Goal: Answer question/provide support: Share knowledge or assist other users

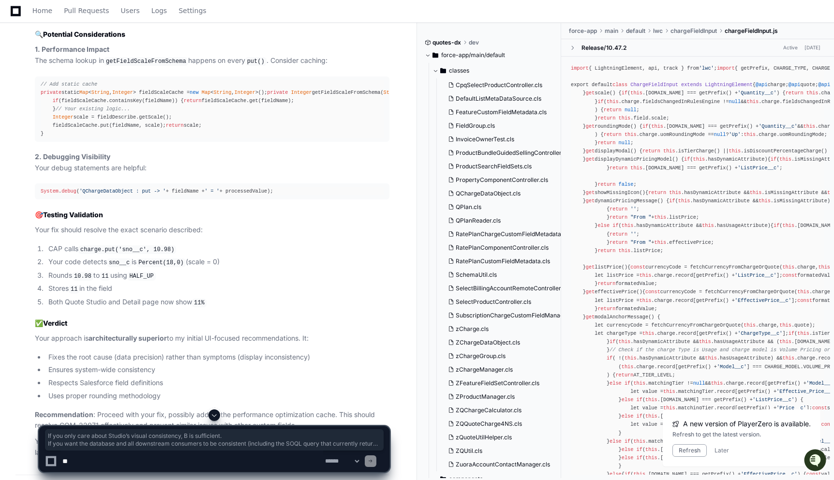
scroll to position [4331, 0]
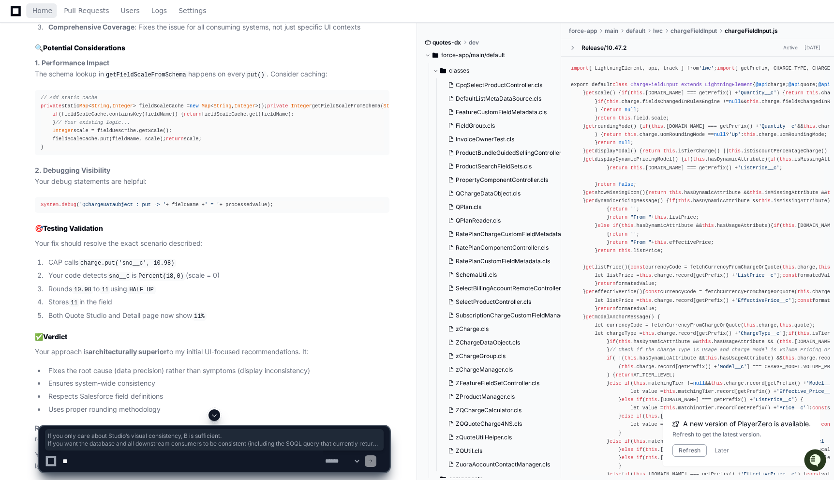
click at [43, 12] on span "Home" at bounding box center [42, 11] width 20 height 6
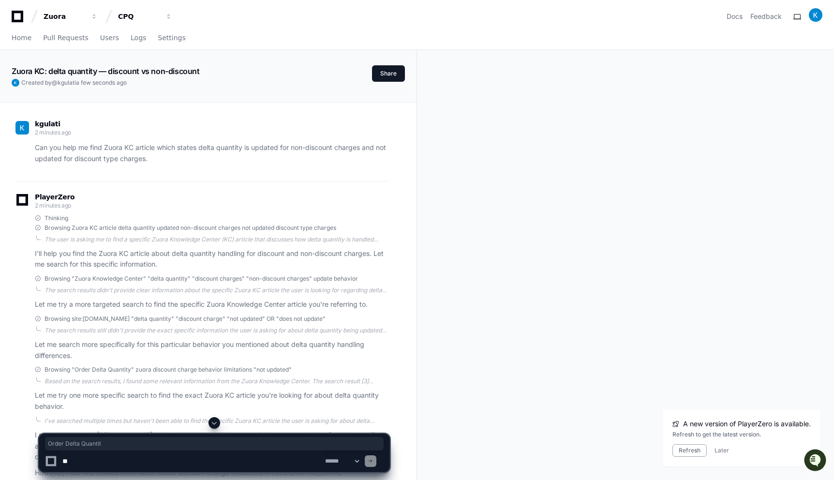
scroll to position [311, 0]
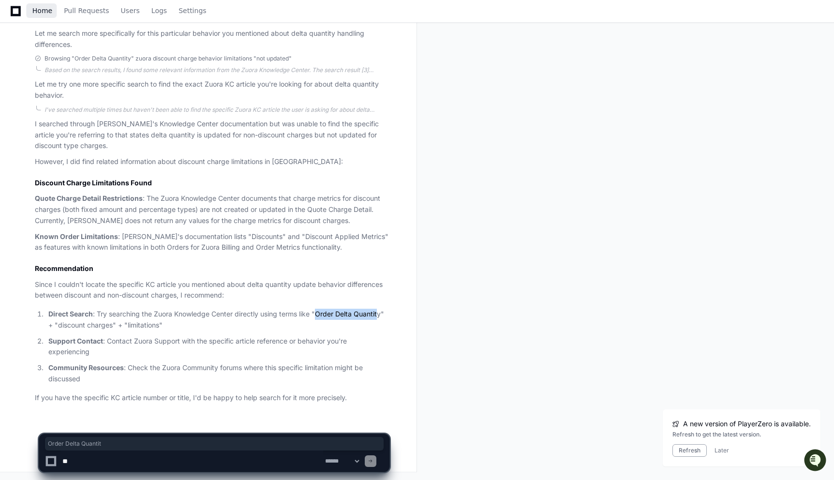
click at [41, 15] on link "Home" at bounding box center [42, 11] width 20 height 22
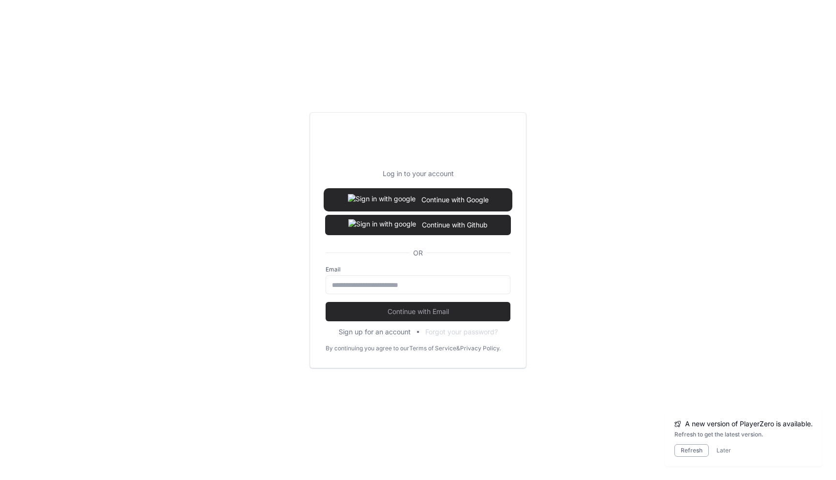
click at [379, 205] on img at bounding box center [382, 199] width 68 height 19
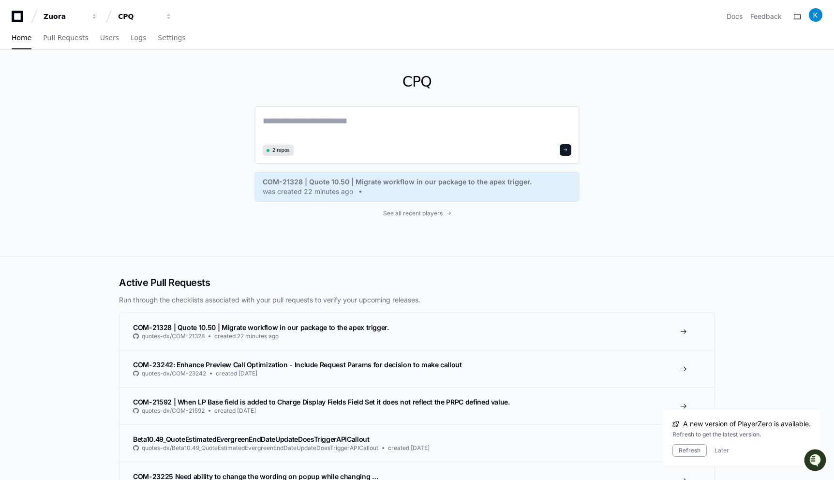
click at [322, 128] on textarea at bounding box center [417, 127] width 309 height 27
paste textarea "**********"
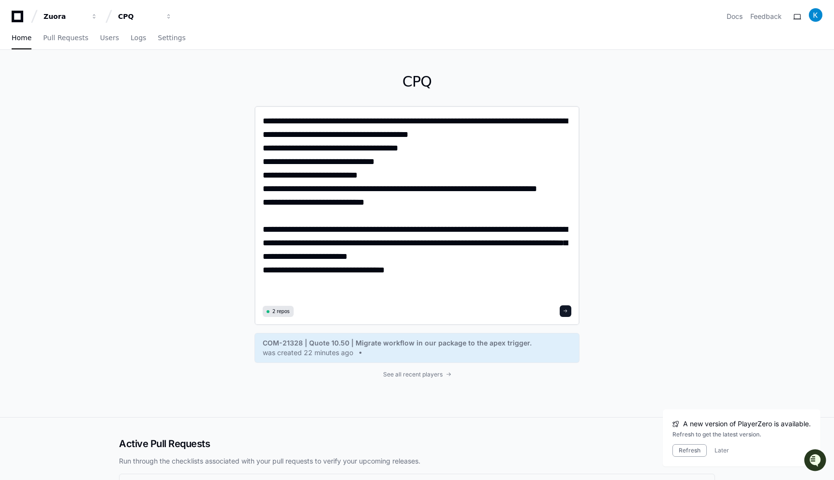
click at [323, 286] on textarea "**********" at bounding box center [417, 208] width 309 height 188
paste textarea "**********"
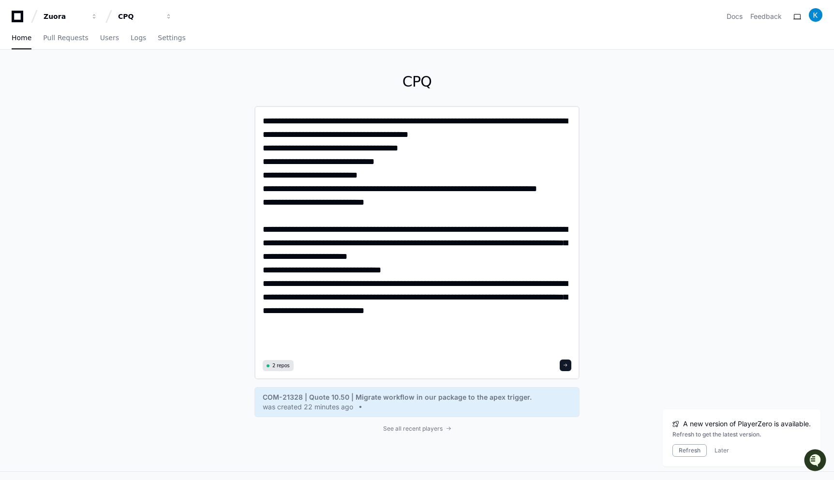
click at [264, 285] on textarea "**********" at bounding box center [417, 235] width 309 height 242
click at [334, 338] on textarea "**********" at bounding box center [417, 235] width 309 height 242
click at [529, 229] on textarea "**********" at bounding box center [417, 235] width 309 height 242
click at [417, 244] on textarea "**********" at bounding box center [417, 235] width 309 height 242
click at [306, 245] on textarea "**********" at bounding box center [417, 235] width 309 height 242
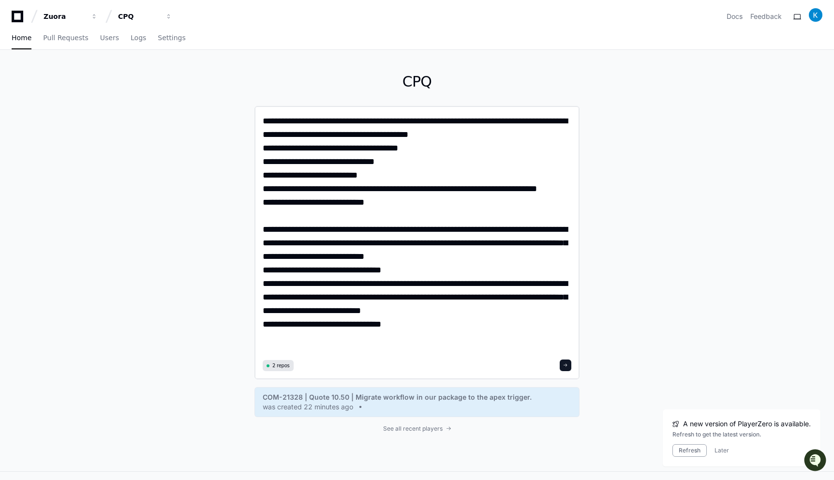
click at [439, 242] on textarea "**********" at bounding box center [417, 235] width 309 height 242
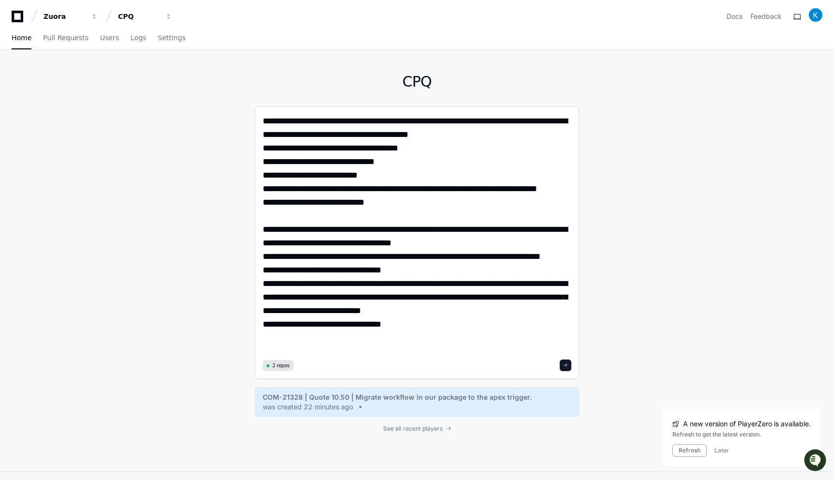
click at [542, 259] on textarea "**********" at bounding box center [417, 235] width 309 height 242
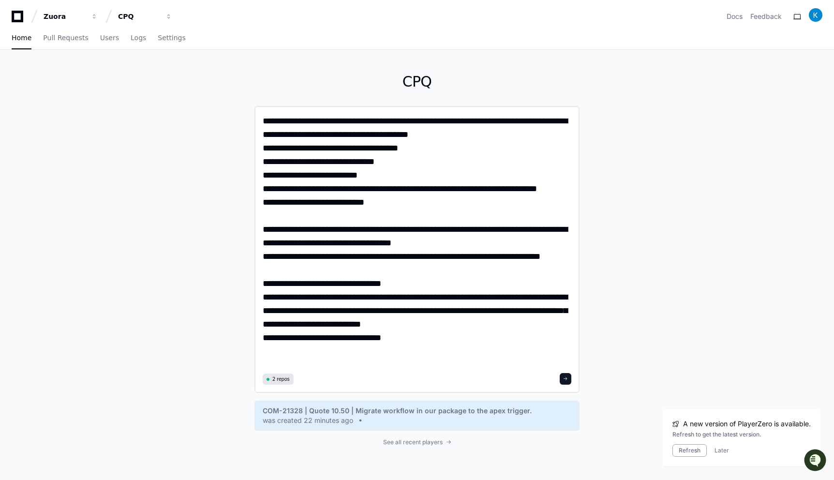
click at [390, 285] on textarea "**********" at bounding box center [417, 242] width 309 height 256
type textarea "**********"
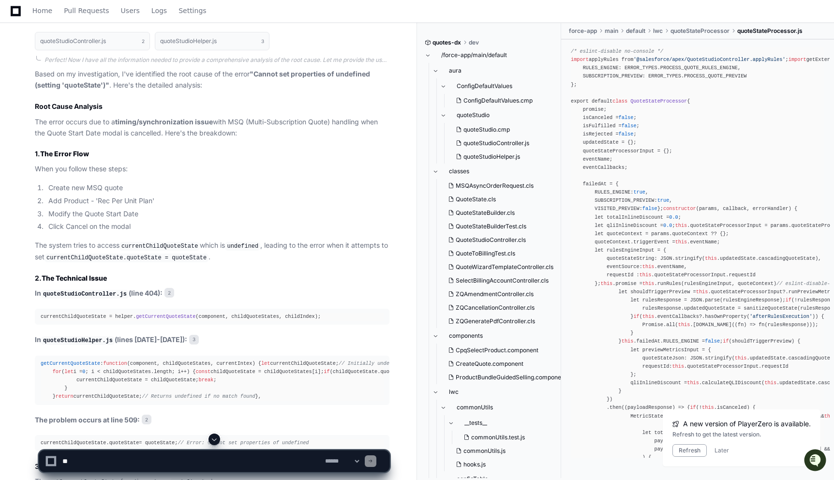
scroll to position [826, 0]
click at [146, 244] on code "currentChildQuoteState" at bounding box center [160, 245] width 80 height 9
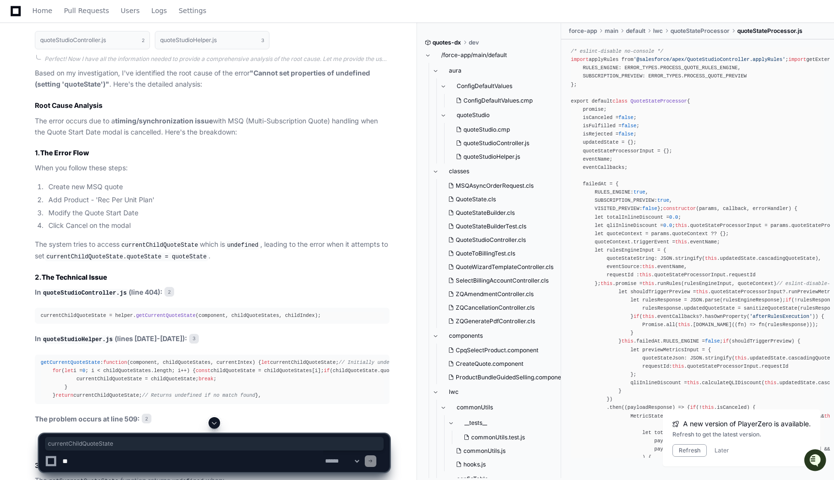
click at [89, 256] on code "currentChildQuoteState.quoteState = quoteState" at bounding box center [127, 257] width 164 height 9
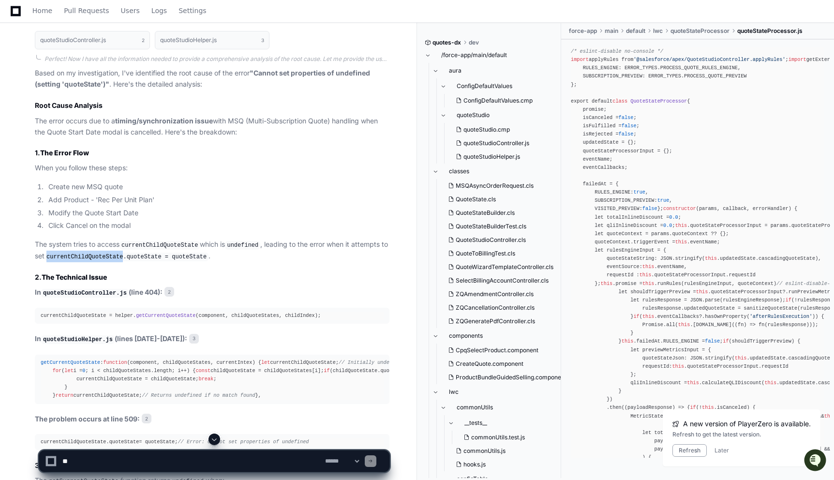
click at [89, 256] on code "currentChildQuoteState.quoteState = quoteState" at bounding box center [127, 257] width 164 height 9
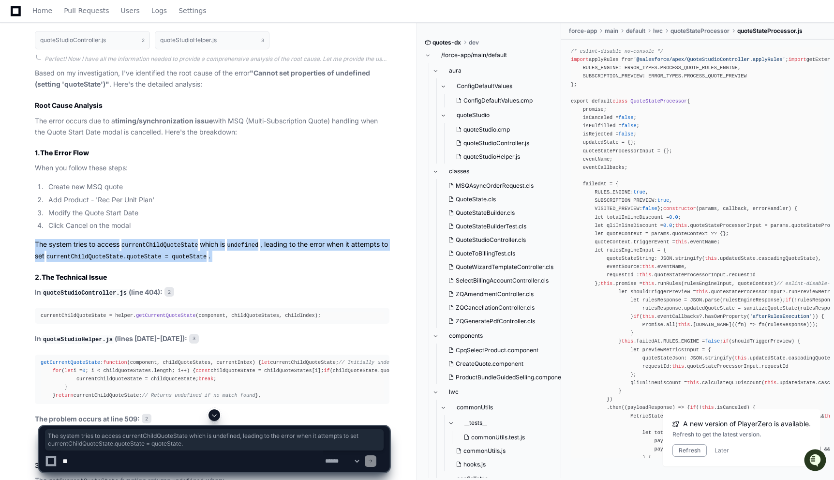
click at [89, 256] on code "currentChildQuoteState.quoteState = quoteState" at bounding box center [127, 257] width 164 height 9
click at [133, 259] on code "currentChildQuoteState.quoteState = quoteState" at bounding box center [127, 257] width 164 height 9
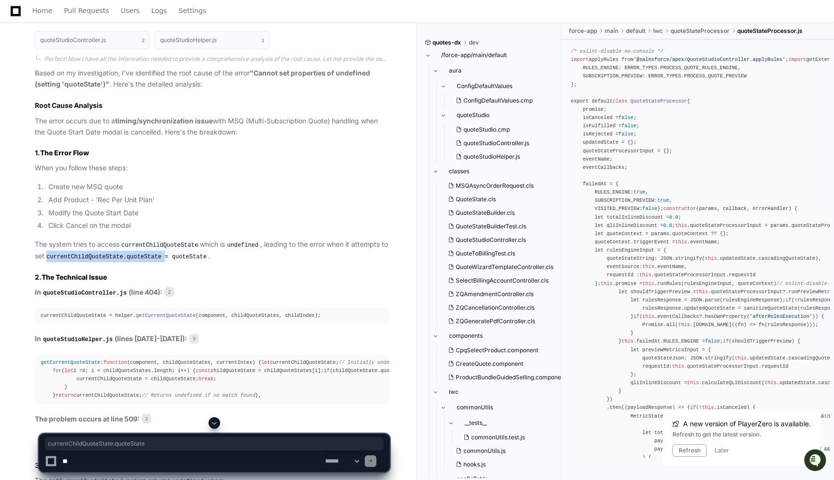
drag, startPoint x: 174, startPoint y: 257, endPoint x: 56, endPoint y: 256, distance: 117.6
click at [56, 256] on code "currentChildQuoteState.quoteState = quoteState" at bounding box center [127, 257] width 164 height 9
copy code "currentChildQuoteState.quoteState"
click at [154, 316] on span "getCurrentQuoteState" at bounding box center [166, 316] width 60 height 6
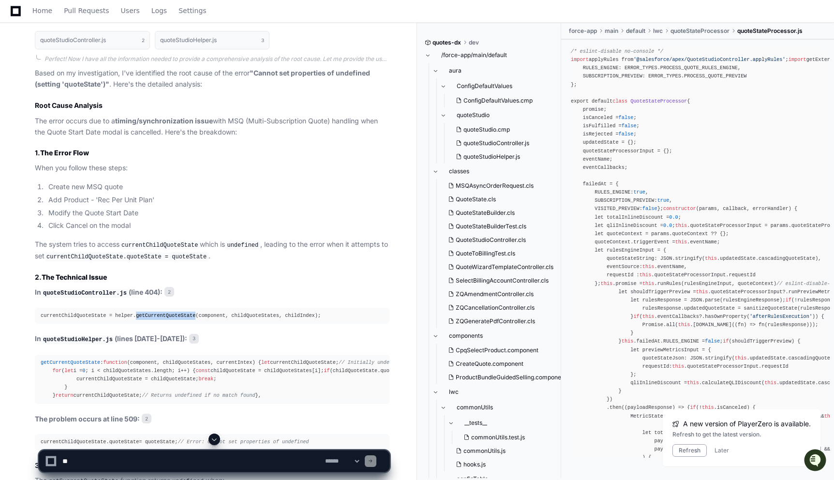
click at [154, 316] on span "getCurrentQuoteState" at bounding box center [166, 316] width 60 height 6
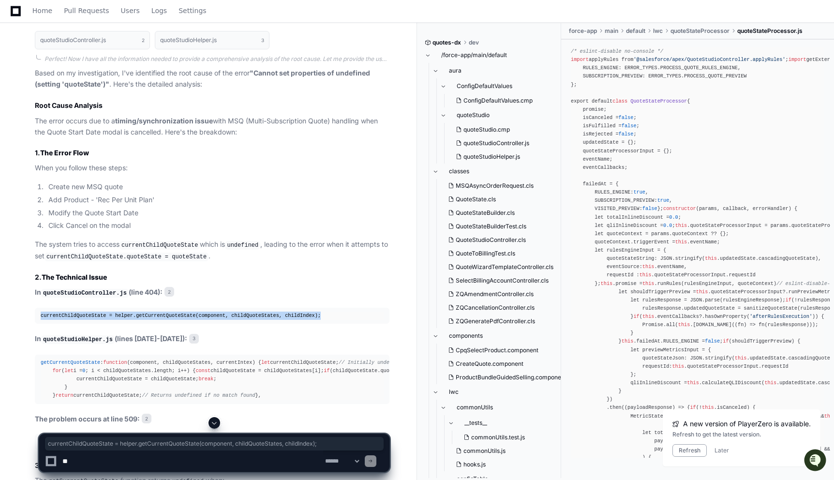
click at [154, 316] on span "getCurrentQuoteState" at bounding box center [166, 316] width 60 height 6
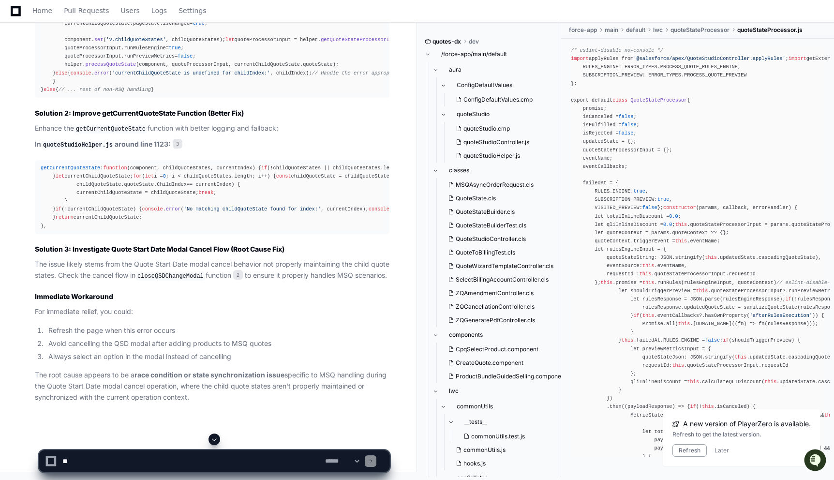
scroll to position [1870, 0]
click at [117, 460] on textarea at bounding box center [191, 460] width 263 height 21
type textarea "**********"
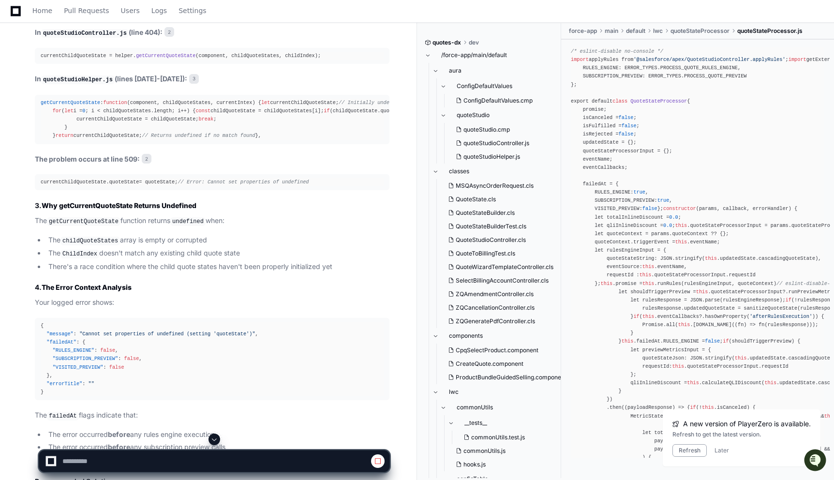
scroll to position [1069, 0]
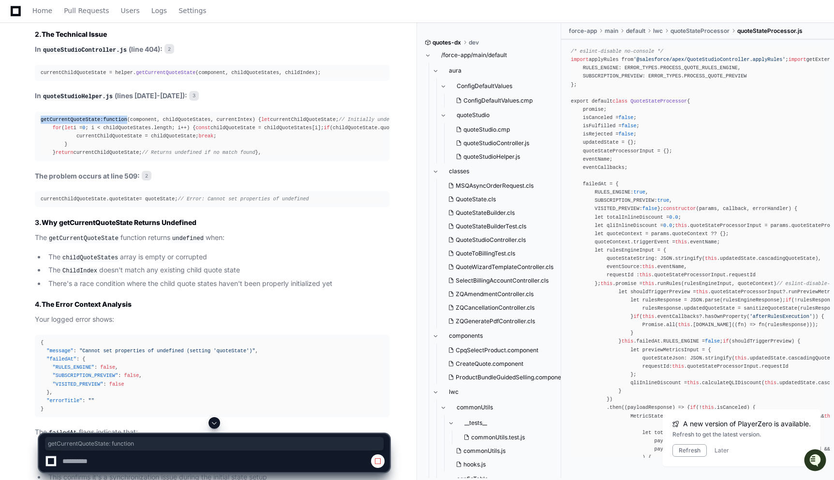
drag, startPoint x: 40, startPoint y: 118, endPoint x: 132, endPoint y: 121, distance: 92.0
click at [132, 121] on pre "getCurrentQuoteState : function ( component, childQuoteStates, currentIntex ) {…" at bounding box center [212, 136] width 355 height 49
copy div "getCurrentQuoteState : function"
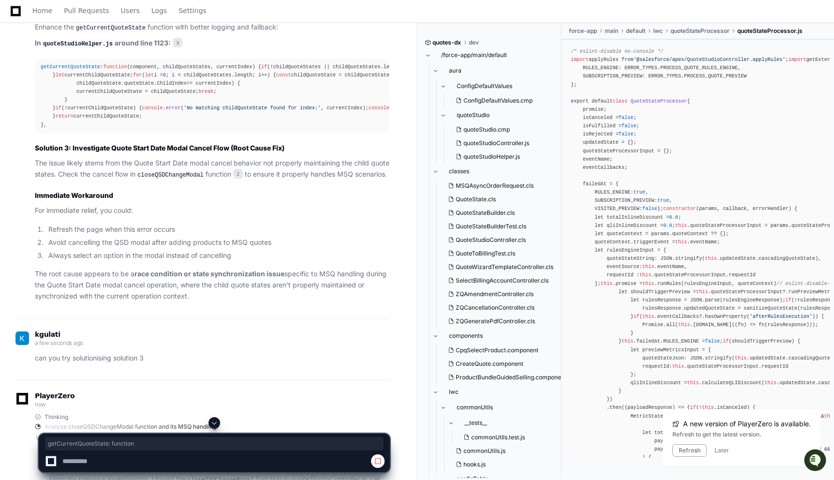
scroll to position [1724, 0]
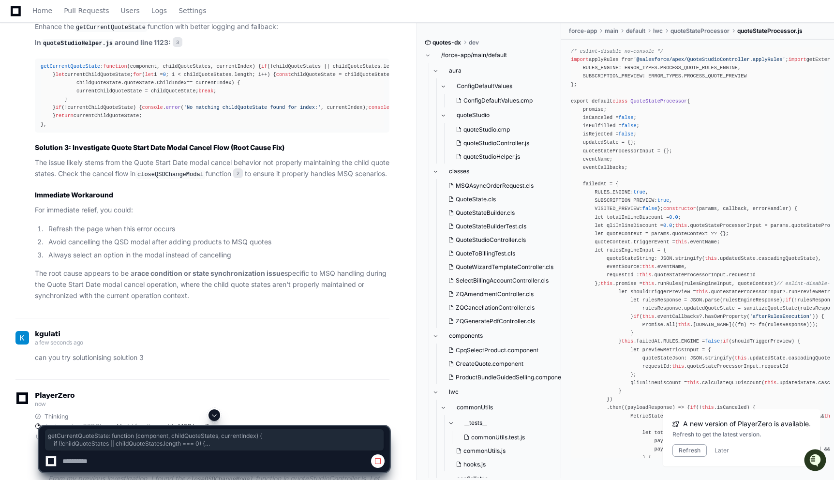
drag, startPoint x: 41, startPoint y: 180, endPoint x: 65, endPoint y: 360, distance: 181.5
click at [65, 129] on div "getCurrentQuoteState : function ( component, childQuoteStates, currentIndex ) {…" at bounding box center [212, 95] width 343 height 66
copy div "getCurrentQuoteState : function ( component, childQuoteStates, currentIndex ) {…"
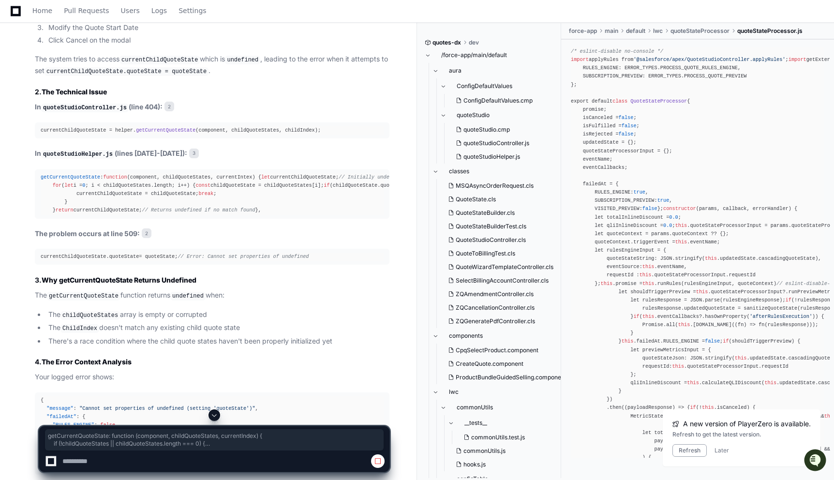
scroll to position [1002, 0]
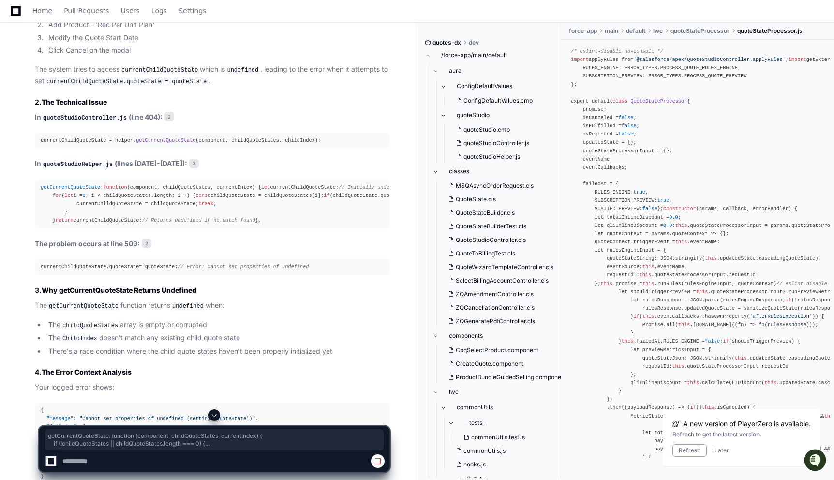
click at [136, 141] on div "currentChildQuoteState = helper. getCurrentQuoteState (component, childQuoteSta…" at bounding box center [212, 140] width 343 height 8
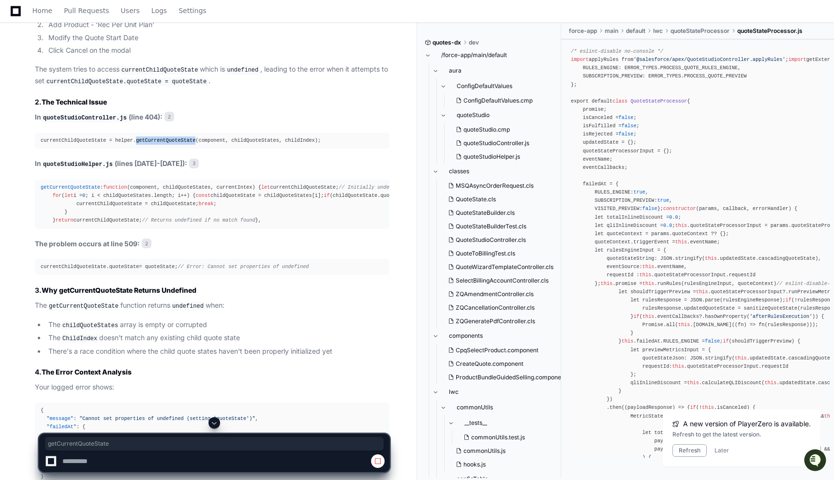
click at [136, 141] on div "currentChildQuoteState = helper. getCurrentQuoteState (component, childQuoteSta…" at bounding box center [212, 140] width 343 height 8
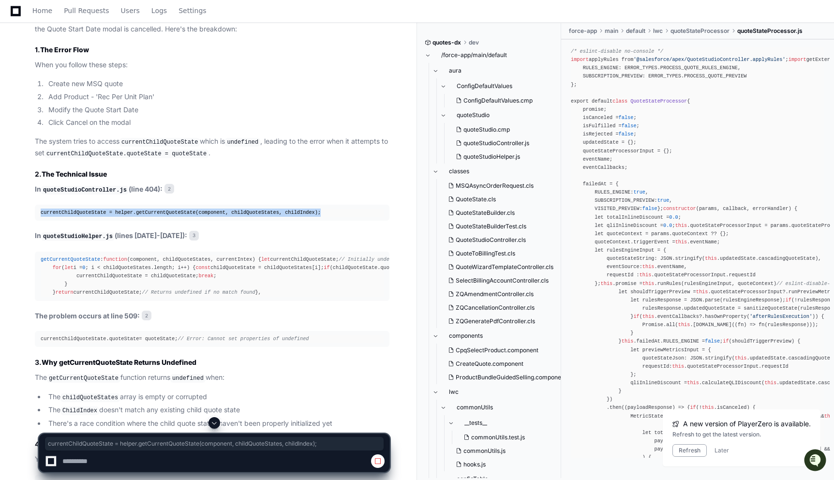
scroll to position [928, 0]
click at [155, 213] on span "getCurrentQuoteState" at bounding box center [166, 213] width 60 height 6
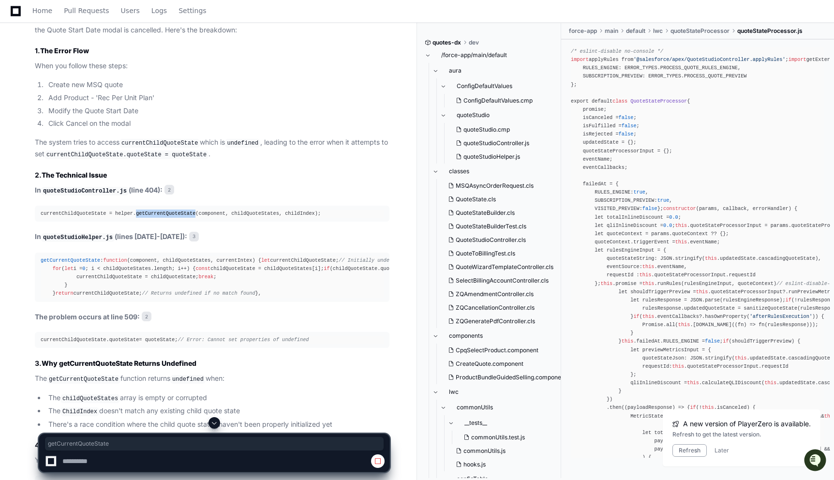
click at [155, 213] on span "getCurrentQuoteState" at bounding box center [166, 213] width 60 height 6
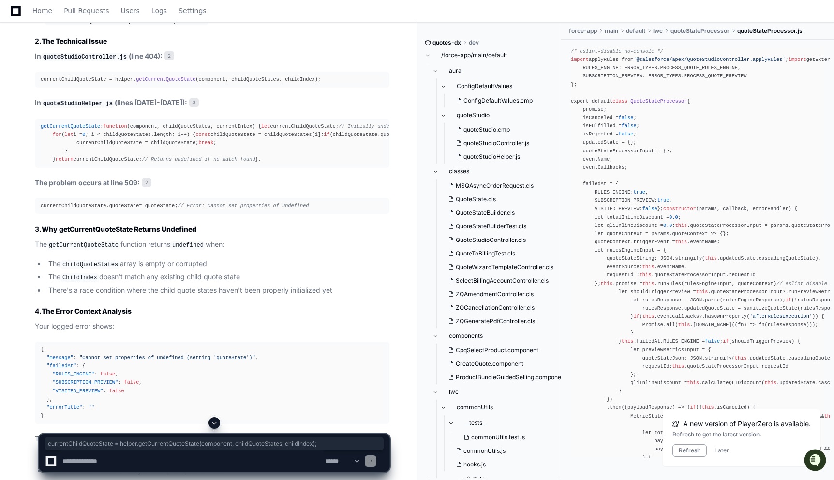
scroll to position [1063, 0]
click at [131, 208] on span "quoteState" at bounding box center [124, 205] width 30 height 6
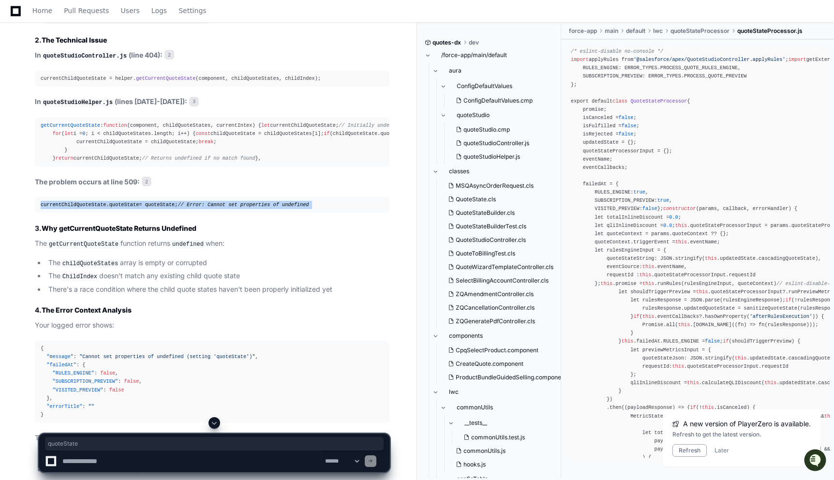
click at [131, 208] on span "quoteState" at bounding box center [124, 205] width 30 height 6
click at [140, 209] on div "currentChildQuoteState. quoteState = quoteState; // Error: Cannot set propertie…" at bounding box center [212, 205] width 343 height 8
drag, startPoint x: 181, startPoint y: 254, endPoint x: 40, endPoint y: 254, distance: 141.8
click at [40, 213] on pre "currentChildQuoteState. quoteState = quoteState; // Error: Cannot set propertie…" at bounding box center [212, 205] width 355 height 16
copy div "currentChildQuoteState. quoteState = quoteState;"
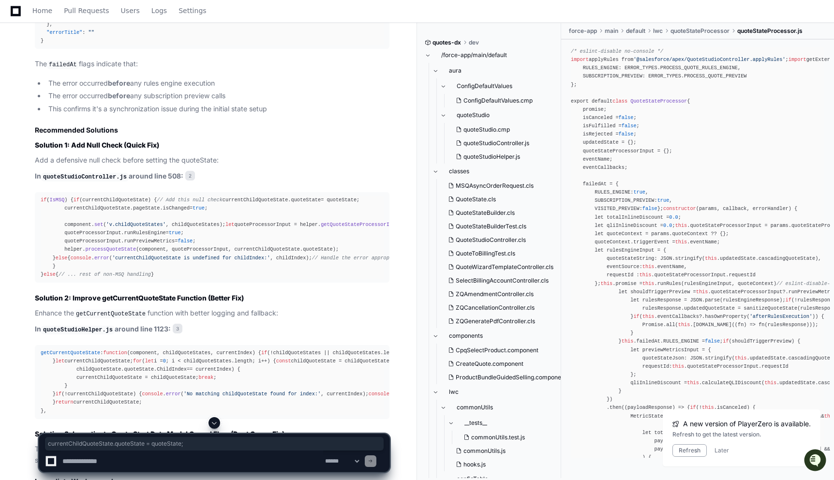
scroll to position [1440, 0]
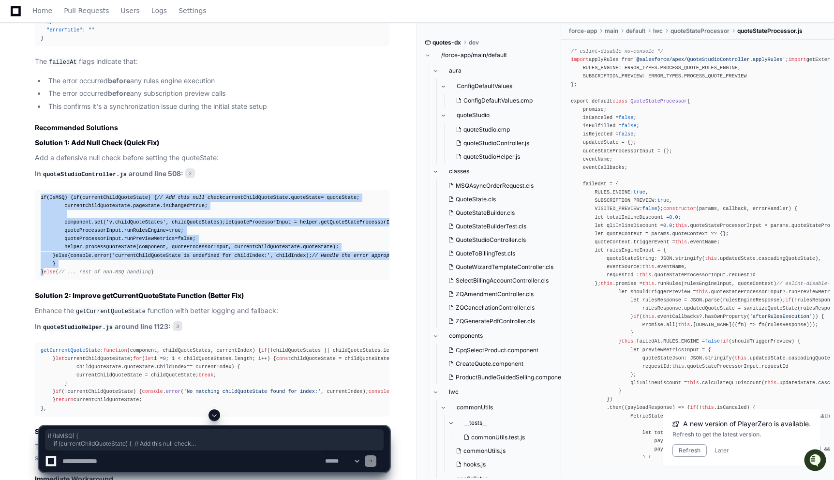
drag, startPoint x: 39, startPoint y: 241, endPoint x: 44, endPoint y: 367, distance: 125.9
click at [44, 280] on pre "if ( IsMSQ ) { if (currentChildQuoteState) { // Add this null check currentChil…" at bounding box center [212, 235] width 355 height 90
copy div "if ( IsMSQ ) { if (currentChildQuoteState) { // Add this null check currentChil…"
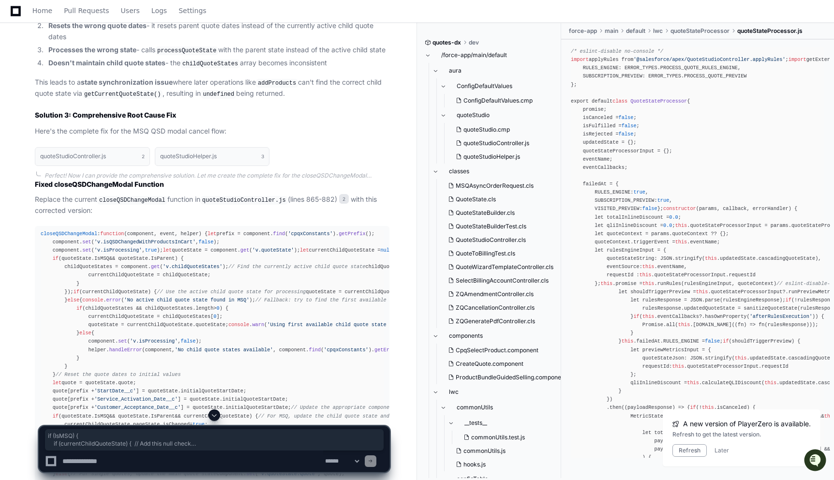
scroll to position [2404, 0]
click at [144, 5] on strong "Always uses the parent quote state" at bounding box center [106, 1] width 116 height 8
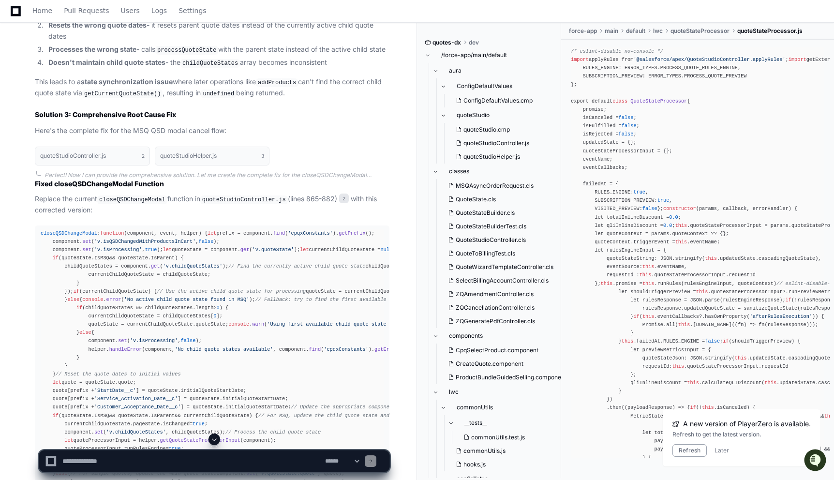
click at [144, 5] on strong "Always uses the parent quote state" at bounding box center [106, 1] width 116 height 8
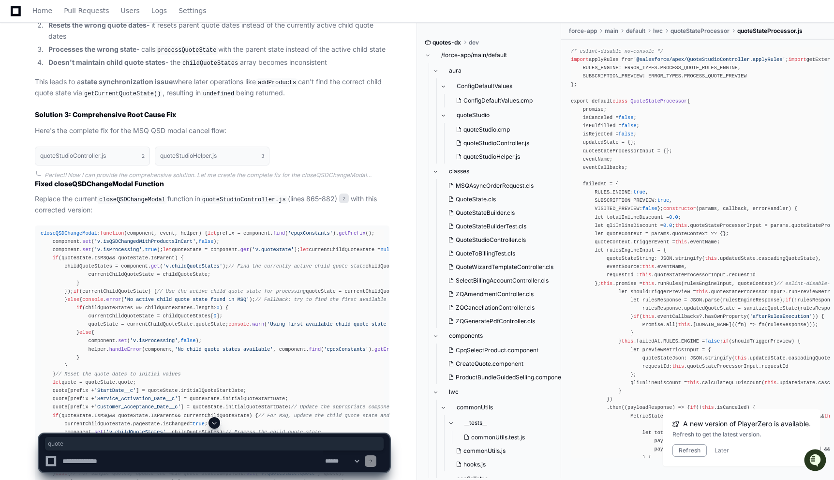
click at [144, 5] on strong "Always uses the parent quote state" at bounding box center [106, 1] width 116 height 8
click at [137, 29] on strong "Resets the wrong quote dates" at bounding box center [97, 25] width 98 height 8
click at [131, 53] on strong "Processes the wrong state" at bounding box center [92, 49] width 88 height 8
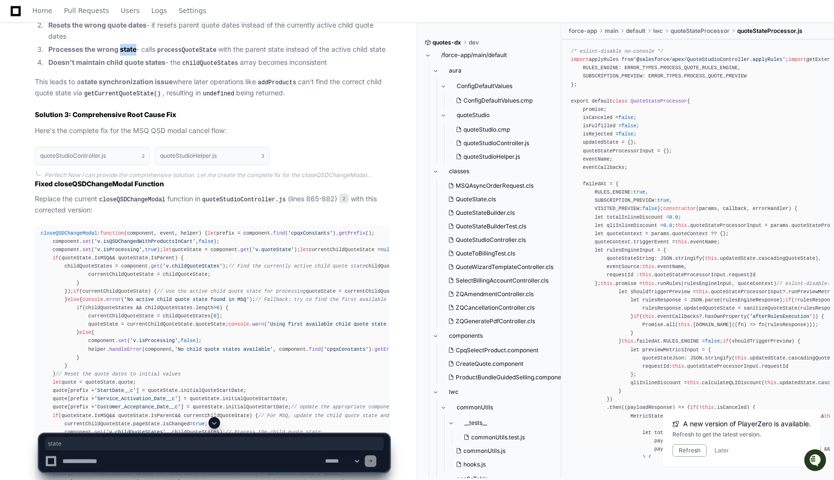
click at [131, 53] on strong "Processes the wrong state" at bounding box center [92, 49] width 88 height 8
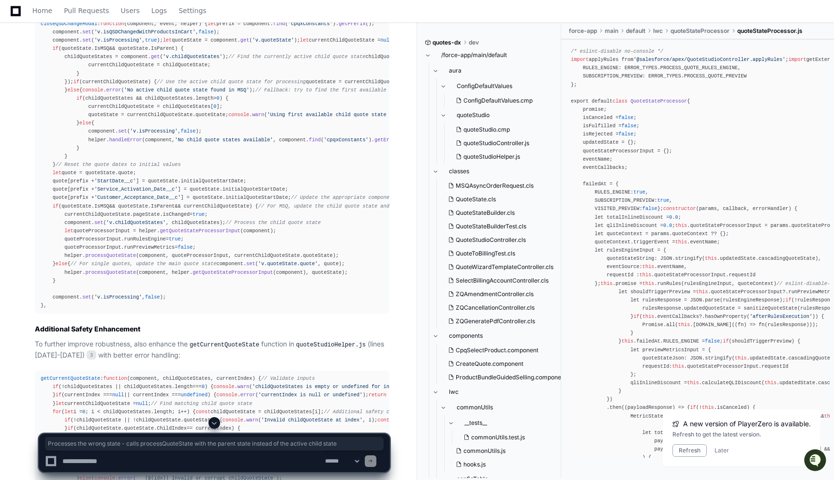
scroll to position [2622, 0]
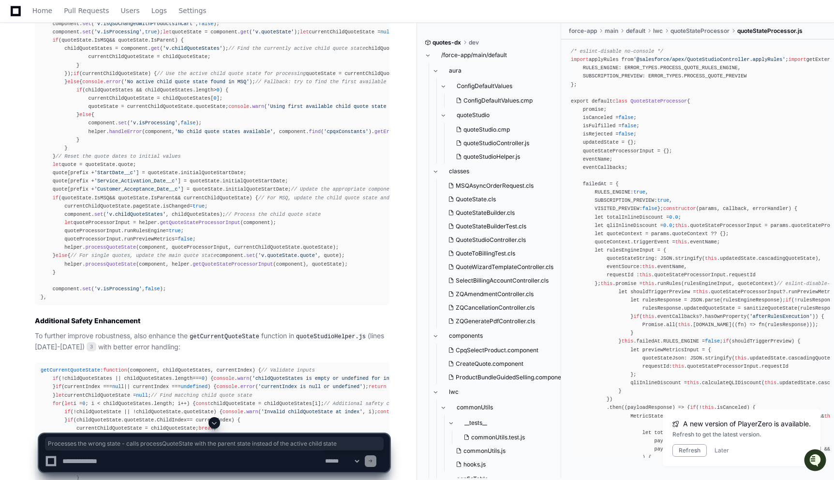
click at [66, 18] on span "closeQSDChangeModal" at bounding box center [69, 16] width 57 height 6
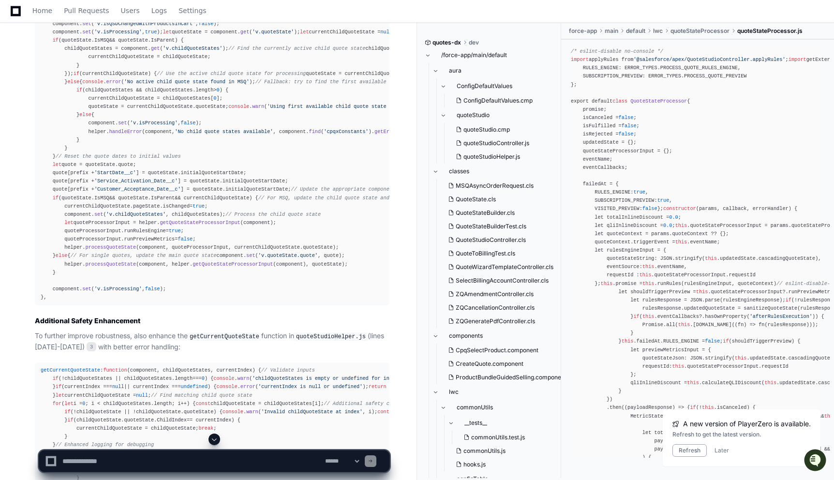
click at [66, 18] on span "closeQSDChangeModal" at bounding box center [69, 16] width 57 height 6
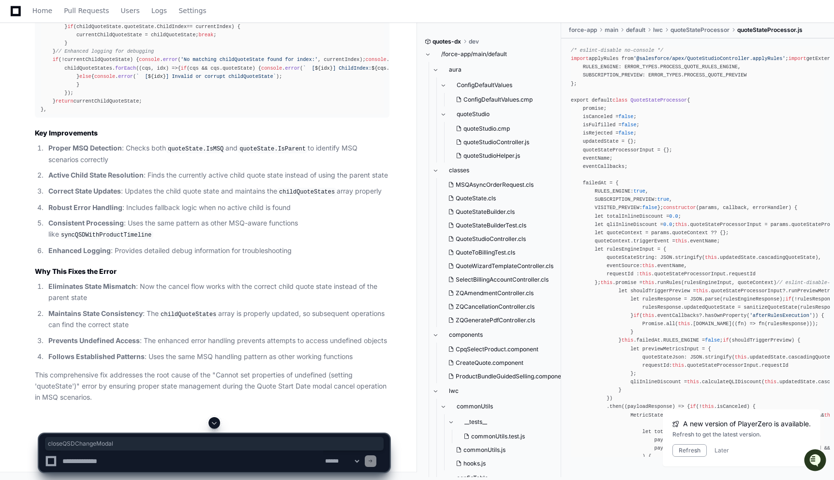
scroll to position [3421, 0]
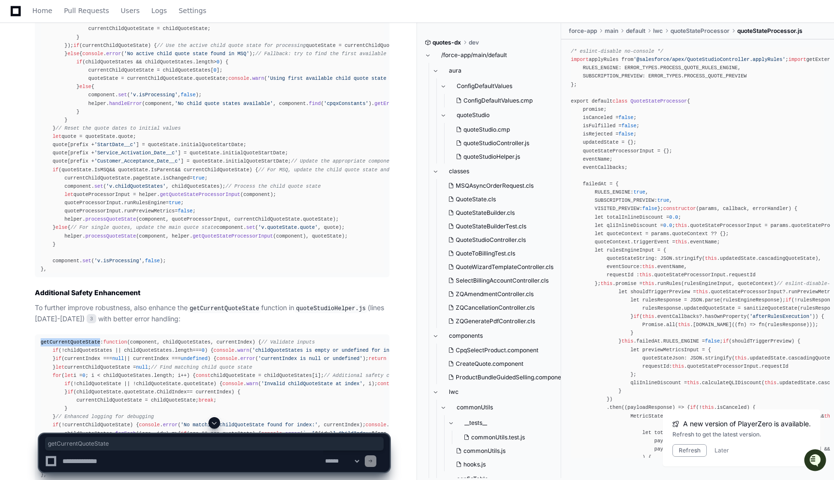
scroll to position [2648, 0]
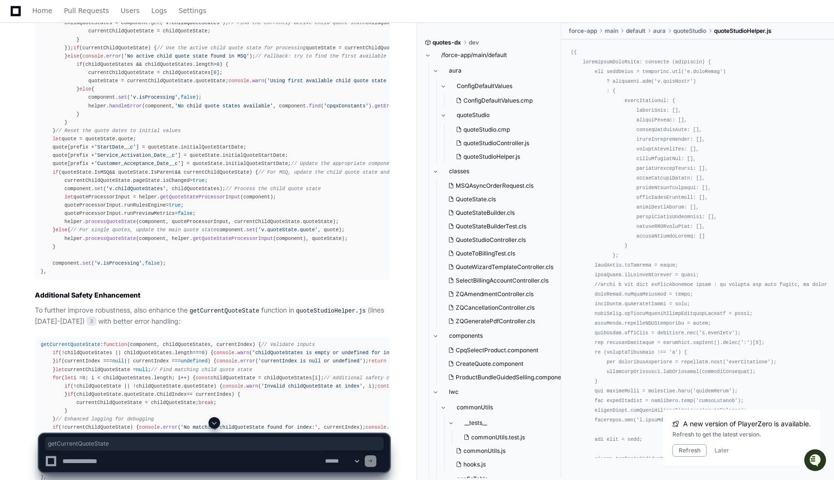
click at [199, 460] on textarea at bounding box center [191, 460] width 263 height 21
click at [84, 463] on textarea at bounding box center [191, 460] width 263 height 21
type textarea "**********"
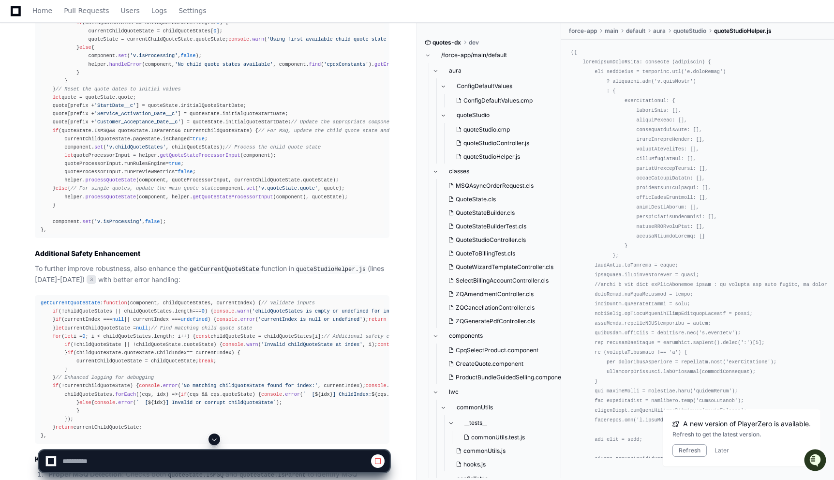
scroll to position [2691, 0]
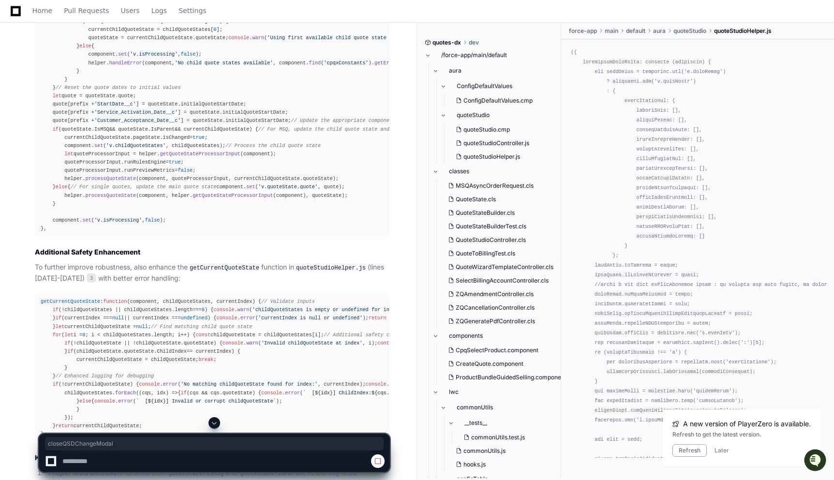
copy span "closeQSDChangeModal"
drag, startPoint x: 154, startPoint y: 203, endPoint x: 39, endPoint y: 205, distance: 115.2
click at [39, 205] on pre "closeQSDChangeModal : function ( component, event, helper ) { let prefix = comp…" at bounding box center [212, 88] width 355 height 298
copy div "closeQSDChangeModal : function ( compone"
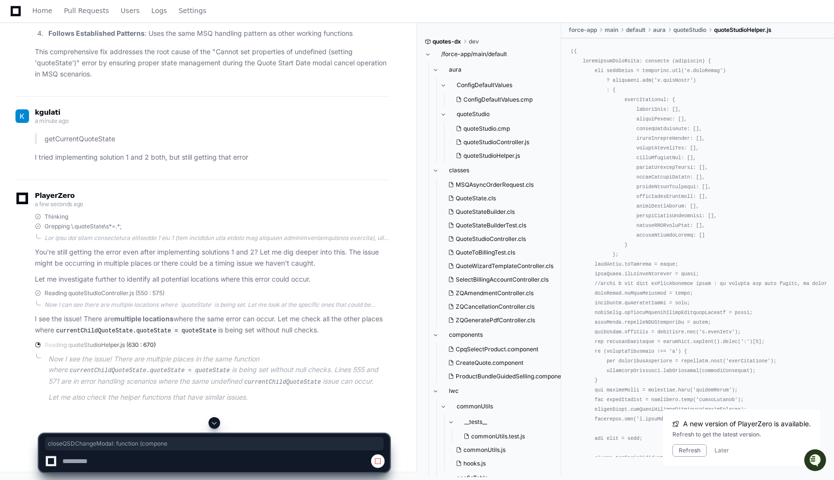
scroll to position [4065, 0]
click at [153, 331] on code "currentChildQuoteState.quoteState = quoteState" at bounding box center [136, 331] width 164 height 9
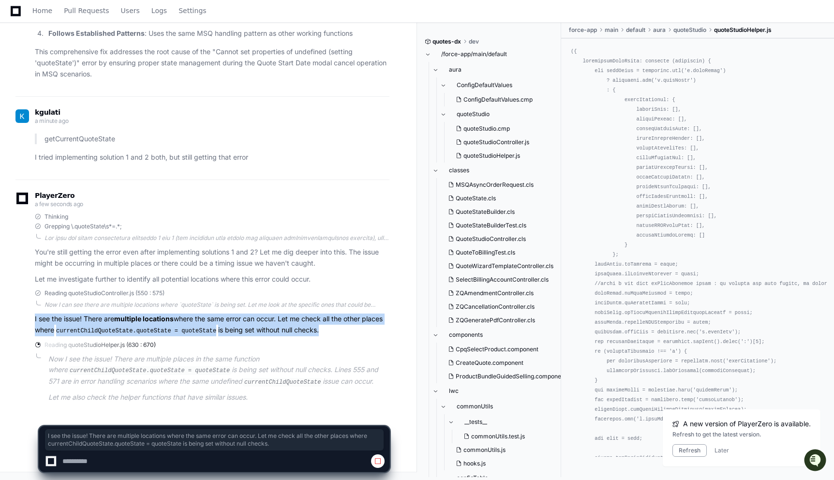
click at [153, 331] on code "currentChildQuoteState.quoteState = quoteState" at bounding box center [136, 331] width 164 height 9
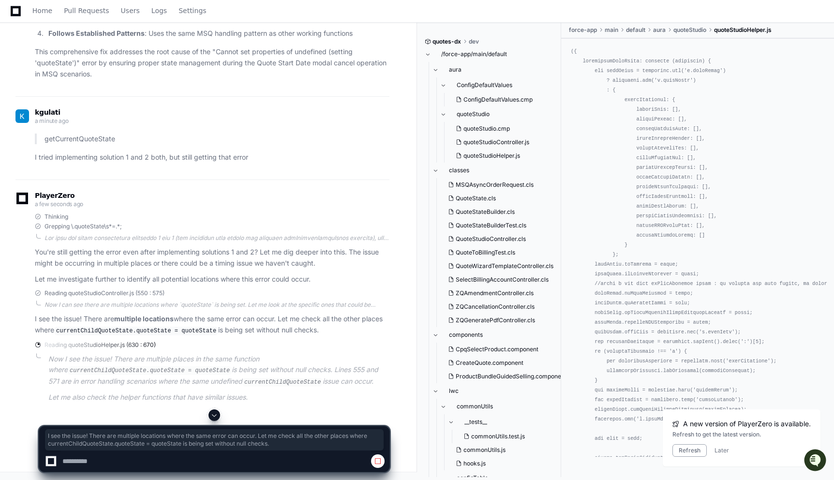
click at [292, 163] on p "I tried implementing solution 1 and 2 both, but still getting that error" at bounding box center [212, 157] width 355 height 11
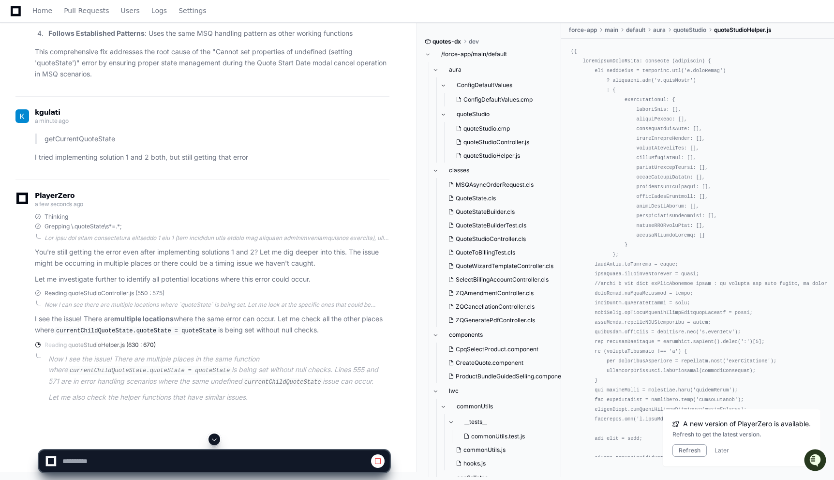
click at [235, 163] on p "I tried implementing solution 1 and 2 both, but still getting that error" at bounding box center [212, 157] width 355 height 11
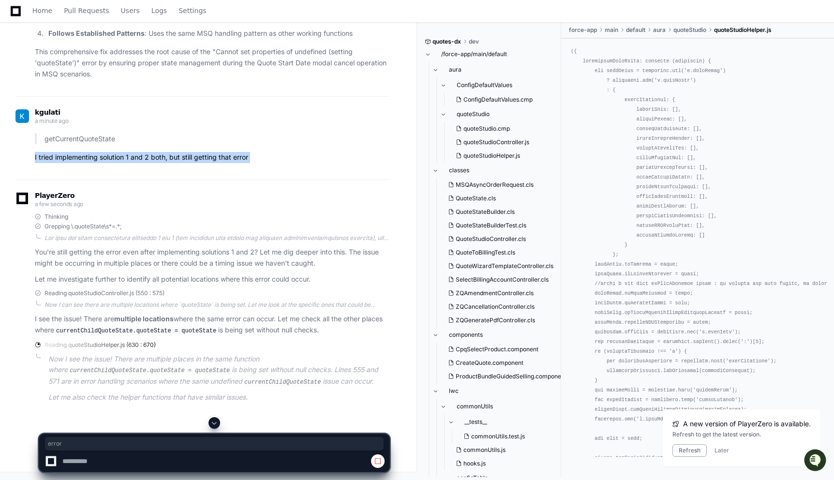
click at [235, 163] on p "I tried implementing solution 1 and 2 both, but still getting that error" at bounding box center [212, 157] width 355 height 11
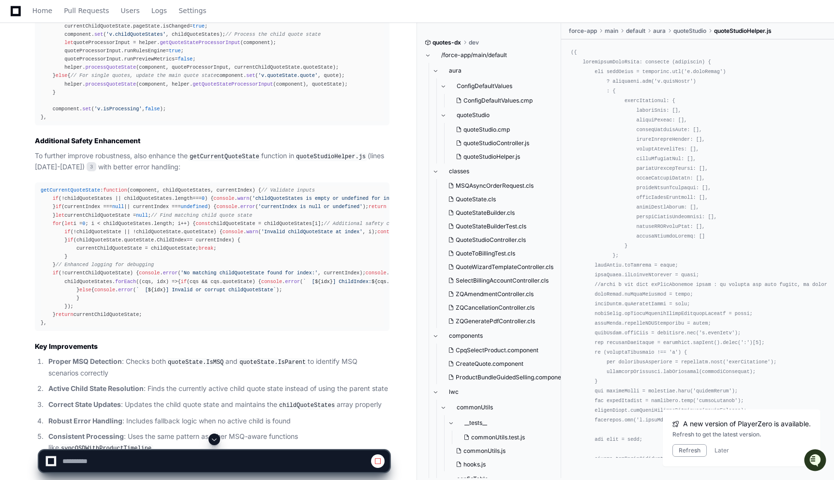
scroll to position [2806, 0]
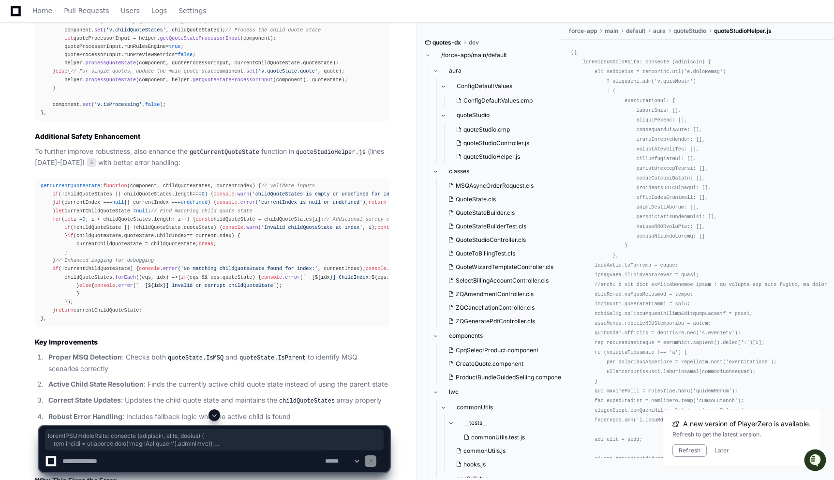
drag, startPoint x: 41, startPoint y: 87, endPoint x: 56, endPoint y: 403, distance: 315.8
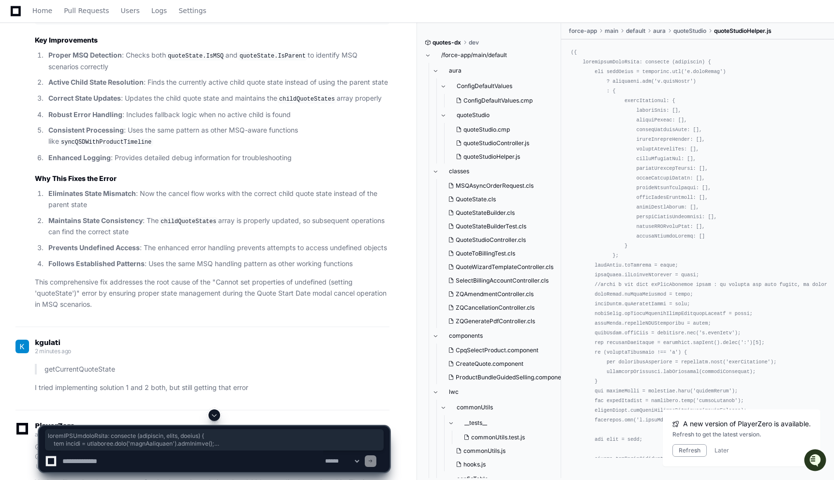
scroll to position [3108, 0]
copy div "closeQSDChangeModal : function ( component, event, helper ) { let prefix = comp…"
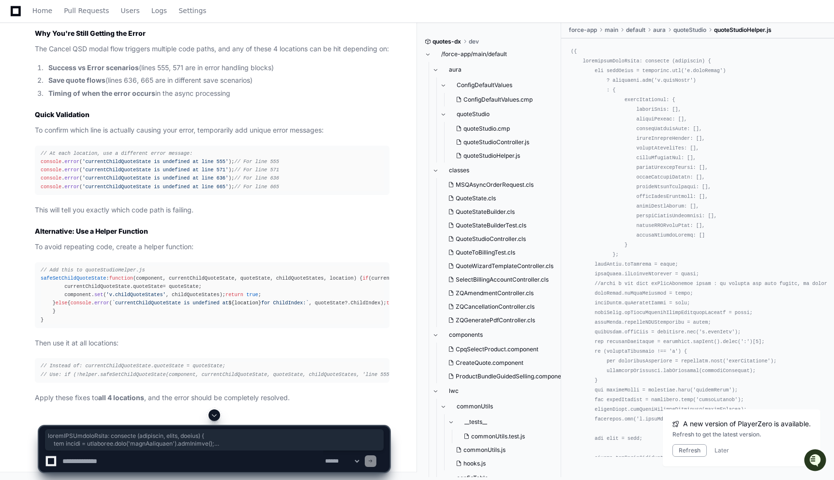
scroll to position [4265, 0]
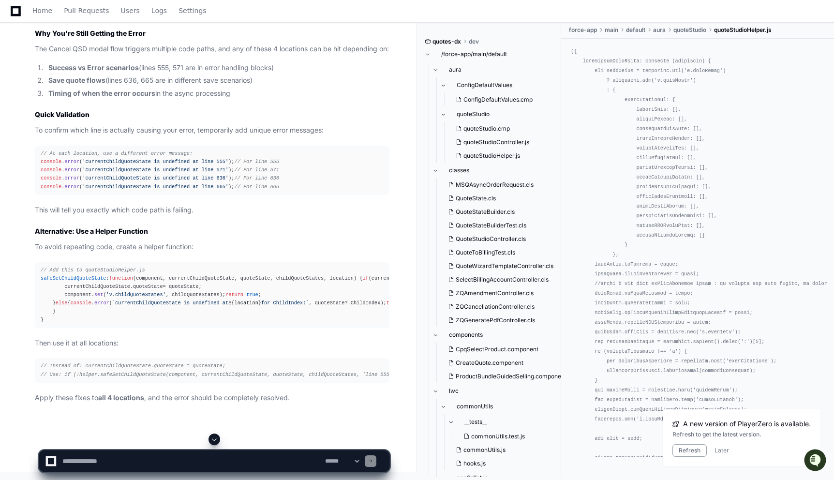
scroll to position [4441, 0]
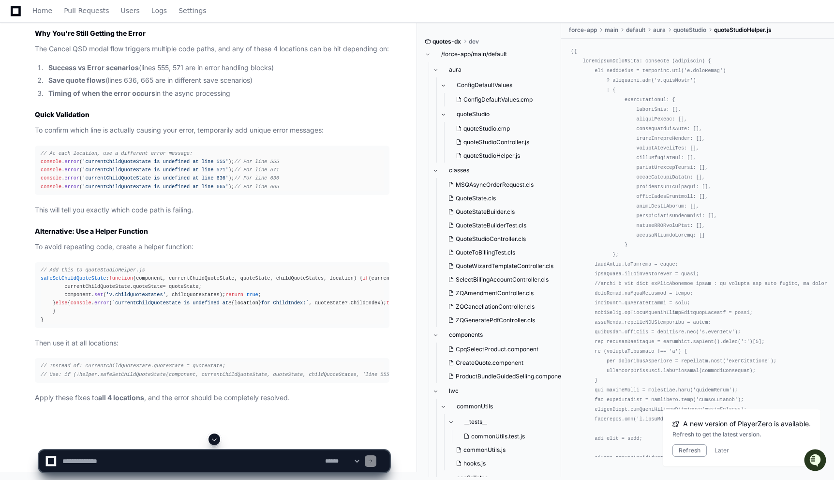
click at [119, 72] on strong "Success vs Error scenarios" at bounding box center [93, 67] width 90 height 8
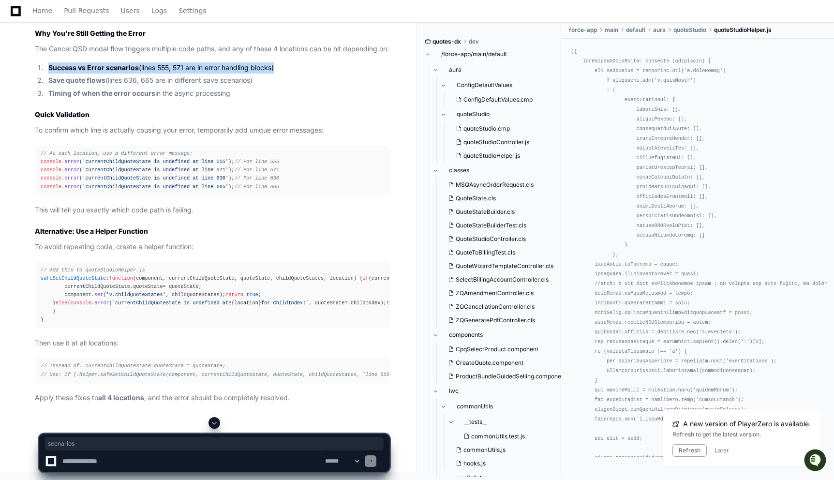
click at [119, 72] on strong "Success vs Error scenarios" at bounding box center [93, 67] width 90 height 8
click at [91, 84] on strong "Save quote flows" at bounding box center [76, 80] width 57 height 8
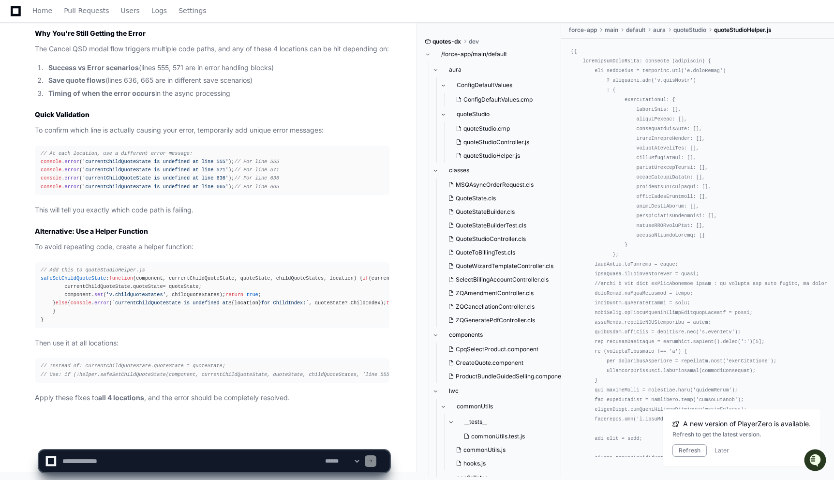
scroll to position [5130, 0]
click at [96, 266] on div "// Add this to quoteStudioHelper.js safeSetChildQuoteState : function ( compone…" at bounding box center [212, 295] width 343 height 58
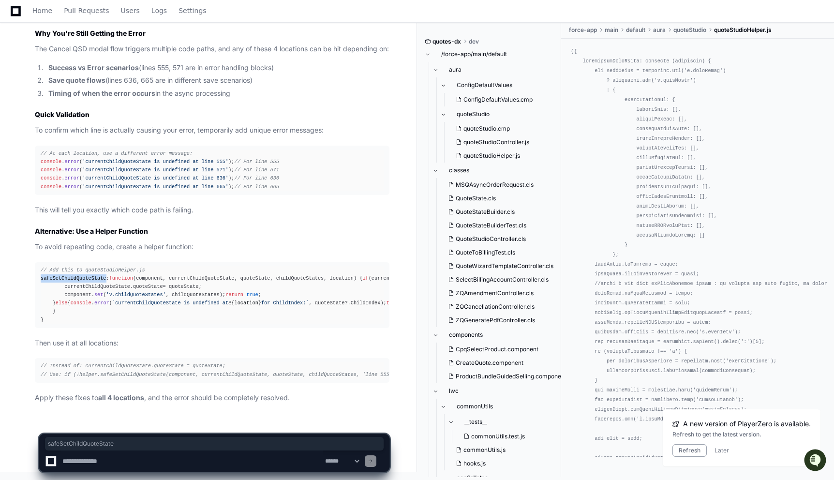
click at [96, 266] on div "// Add this to quoteStudioHelper.js safeSetChildQuoteState : function ( compone…" at bounding box center [212, 295] width 343 height 58
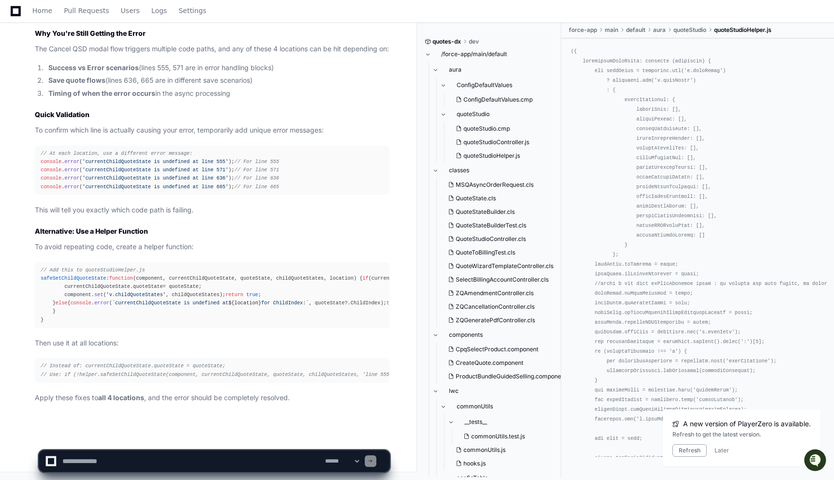
click at [96, 292] on span "set" at bounding box center [98, 295] width 9 height 6
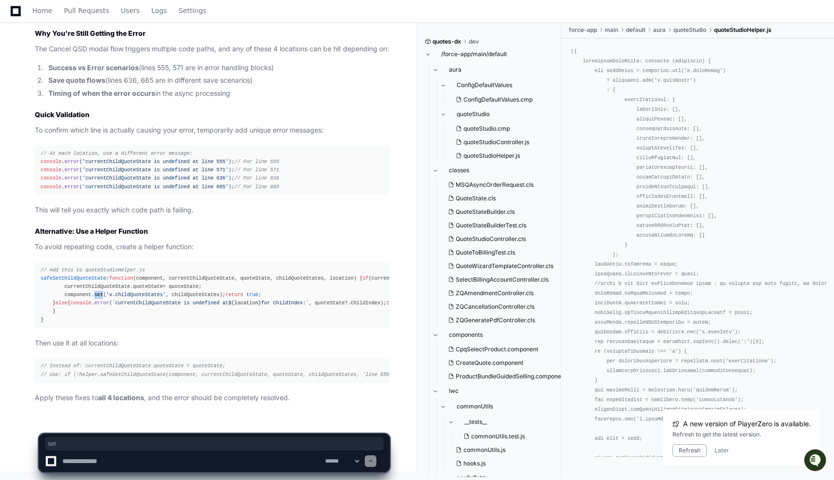
click at [96, 292] on span "set" at bounding box center [98, 295] width 9 height 6
click at [99, 282] on div "// Add this to quoteStudioHelper.js safeSetChildQuoteState : function ( compone…" at bounding box center [212, 295] width 343 height 58
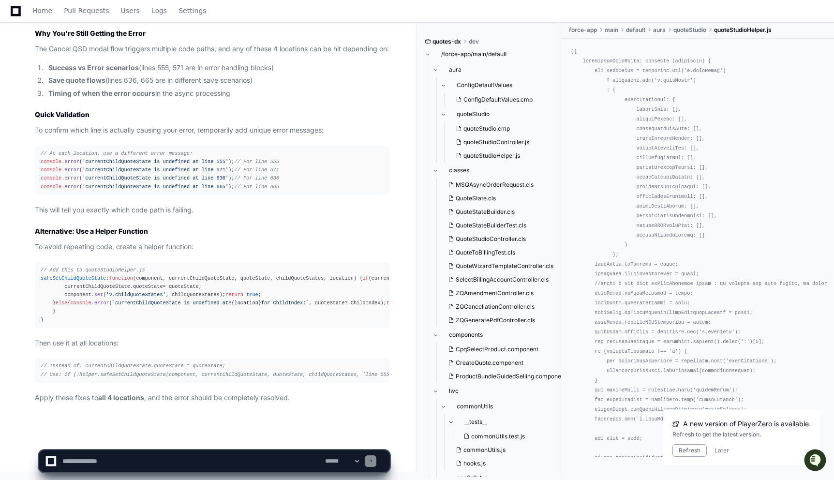
click at [124, 365] on span "// Instead of: currentChildQuoteState.quoteState = quoteState;" at bounding box center [133, 366] width 185 height 6
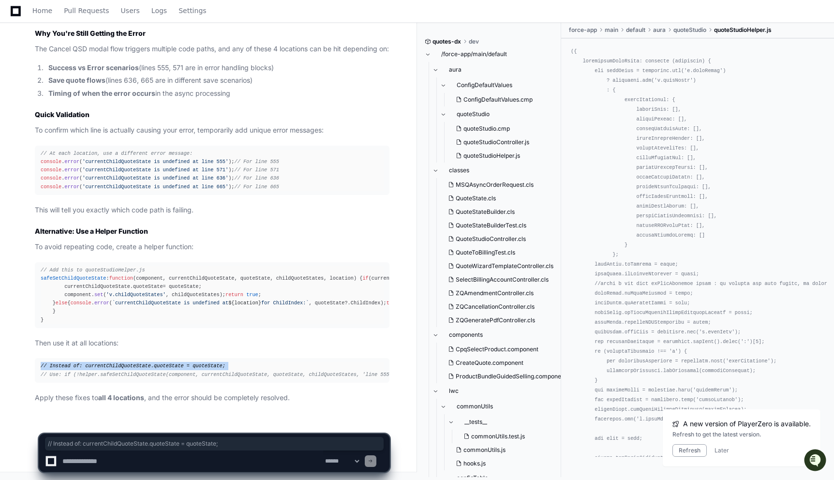
click at [124, 365] on span "// Instead of: currentChildQuoteState.quoteState = quoteState;" at bounding box center [133, 366] width 185 height 6
click at [133, 374] on span "// Use: if (!helper.safeSetChildQuoteState(component, currentChildQuoteState, q…" at bounding box center [232, 375] width 382 height 6
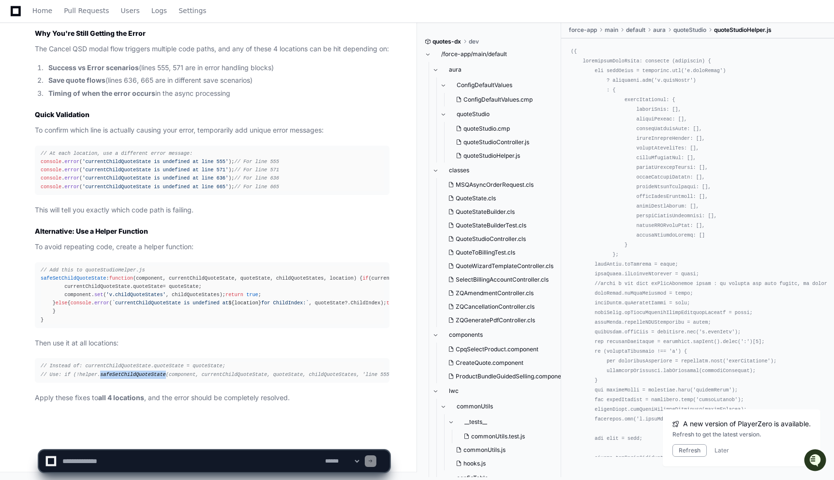
click at [133, 374] on span "// Use: if (!helper.safeSetChildQuoteState(component, currentChildQuoteState, q…" at bounding box center [232, 375] width 382 height 6
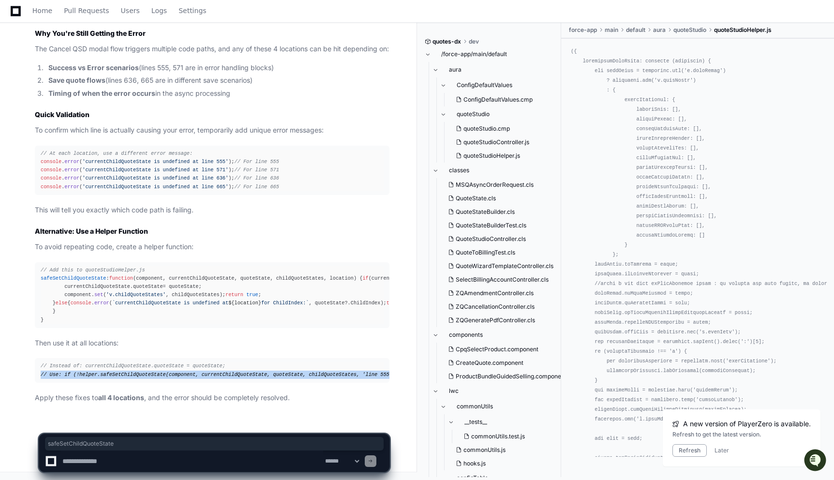
click at [133, 374] on span "// Use: if (!helper.safeSetChildQuoteState(component, currentChildQuoteState, q…" at bounding box center [232, 375] width 382 height 6
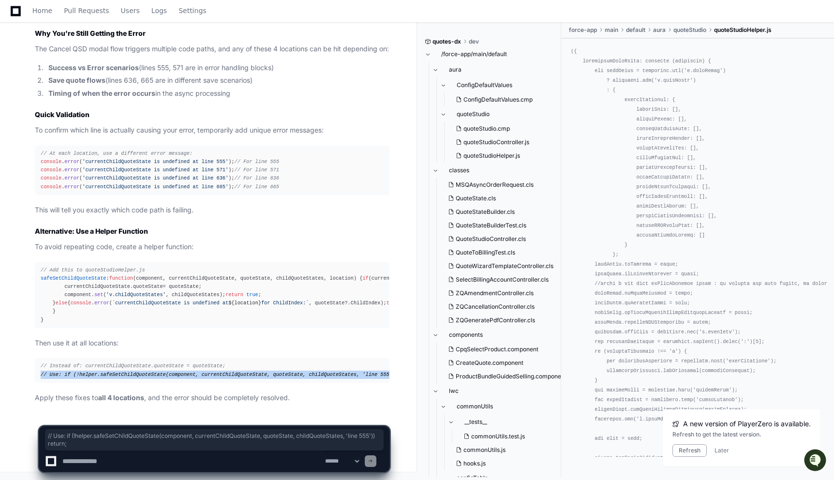
click at [133, 374] on span "// Use: if (!helper.safeSetChildQuoteState(component, currentChildQuoteState, q…" at bounding box center [232, 375] width 382 height 6
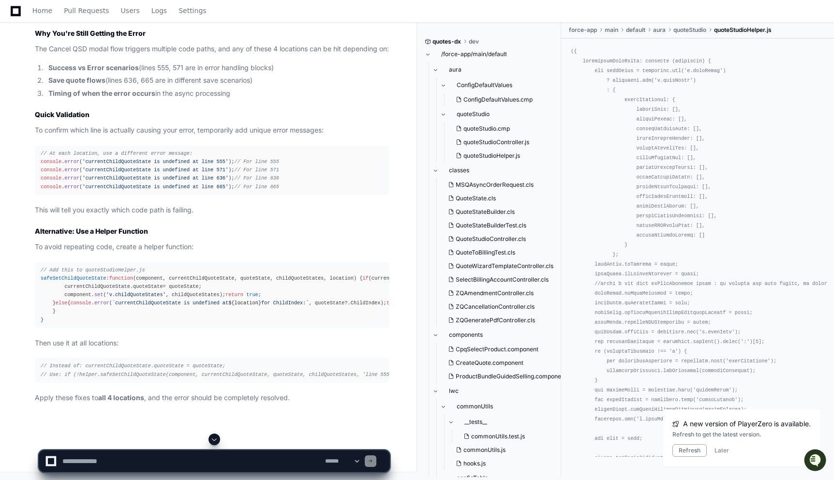
scroll to position [4640, 0]
click at [176, 462] on textarea at bounding box center [191, 460] width 263 height 21
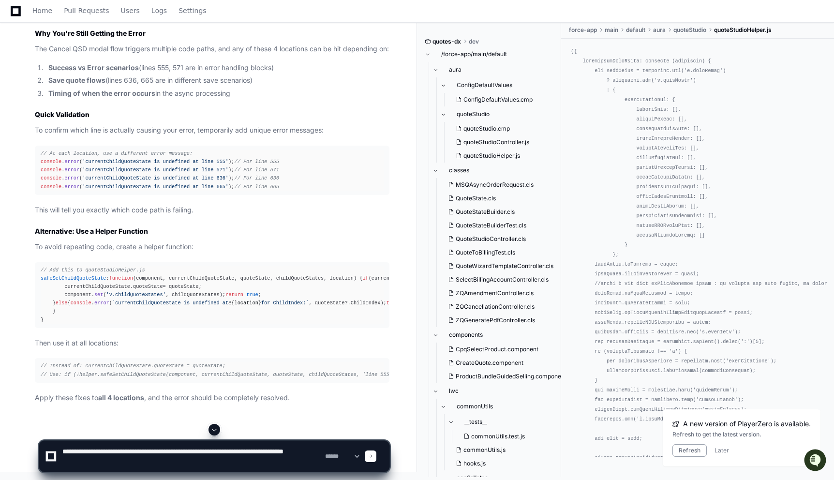
click at [288, 453] on textarea at bounding box center [191, 456] width 263 height 31
click at [80, 460] on textarea at bounding box center [191, 456] width 263 height 31
click at [167, 454] on textarea at bounding box center [191, 456] width 263 height 31
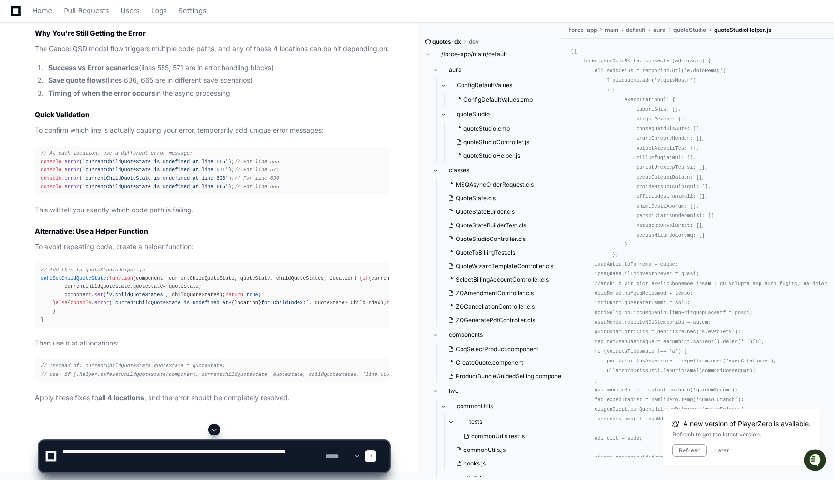
click at [152, 456] on textarea at bounding box center [191, 456] width 263 height 31
type textarea "**********"
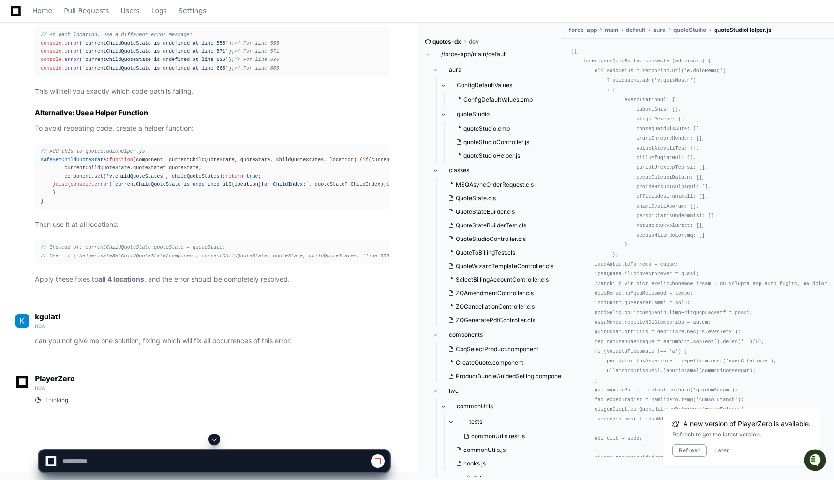
scroll to position [5248, 0]
click at [175, 281] on p "Apply these fixes to all 4 locations , and the error should be completely resol…" at bounding box center [212, 279] width 355 height 11
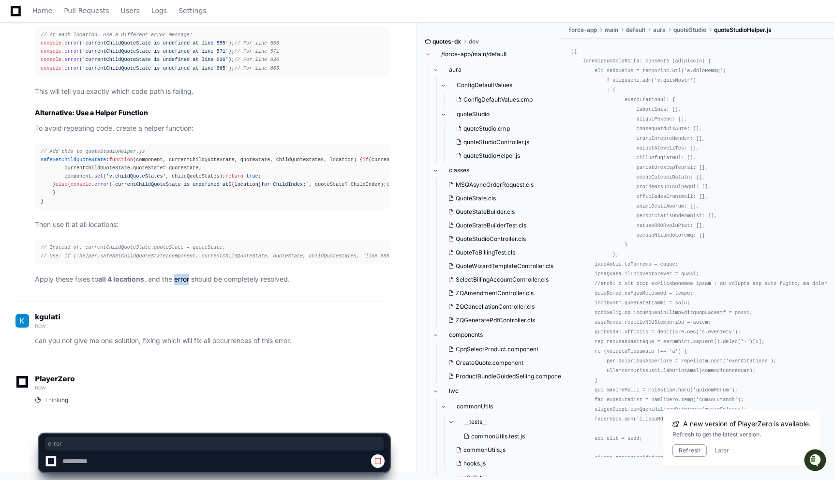
click at [175, 281] on p "Apply these fixes to all 4 locations , and the error should be completely resol…" at bounding box center [212, 279] width 355 height 11
click at [184, 279] on p "Apply these fixes to all 4 locations , and the error should be completely resol…" at bounding box center [212, 279] width 355 height 11
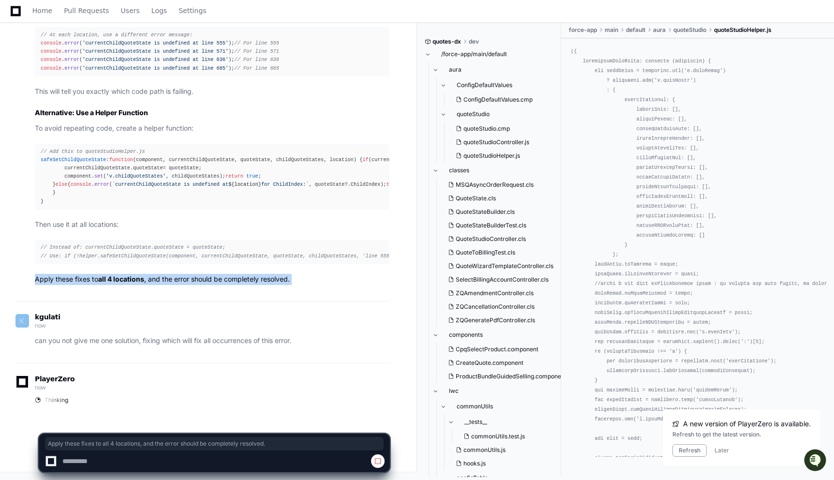
click at [217, 279] on p "Apply these fixes to all 4 locations , and the error should be completely resol…" at bounding box center [212, 279] width 355 height 11
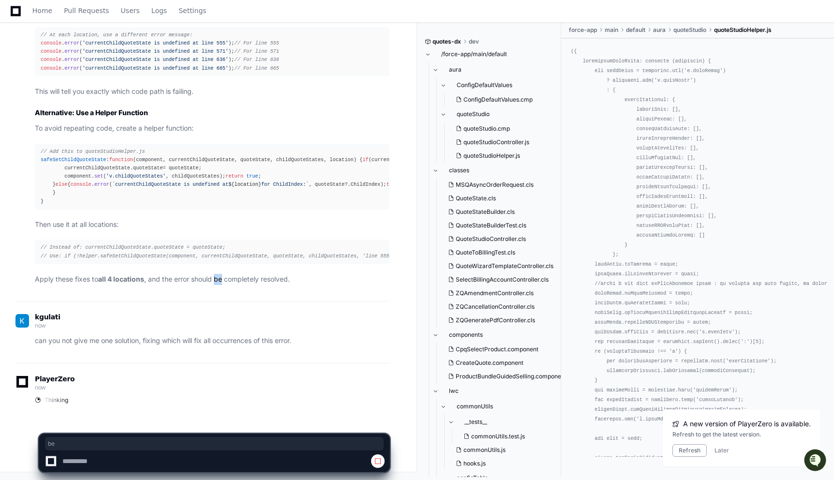
click at [217, 279] on p "Apply these fixes to all 4 locations , and the error should be completely resol…" at bounding box center [212, 279] width 355 height 11
click at [264, 279] on p "Apply these fixes to all 4 locations , and the error should be completely resol…" at bounding box center [212, 279] width 355 height 11
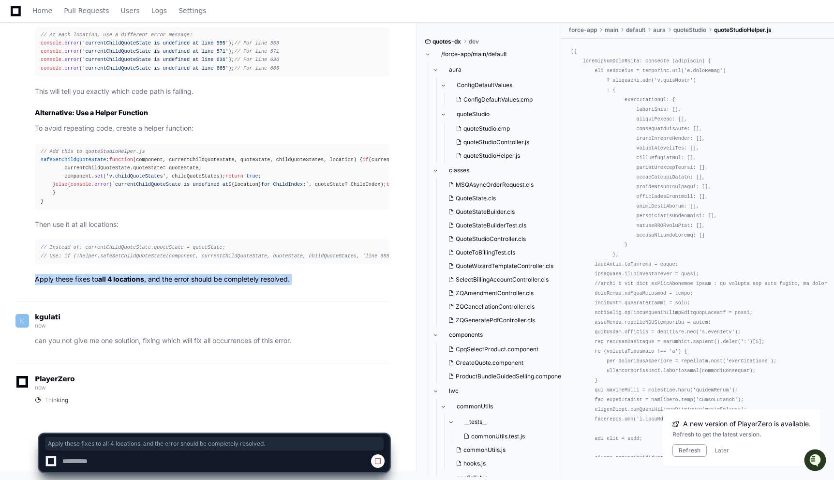
click at [279, 279] on p "Apply these fixes to all 4 locations , and the error should be completely resol…" at bounding box center [212, 279] width 355 height 11
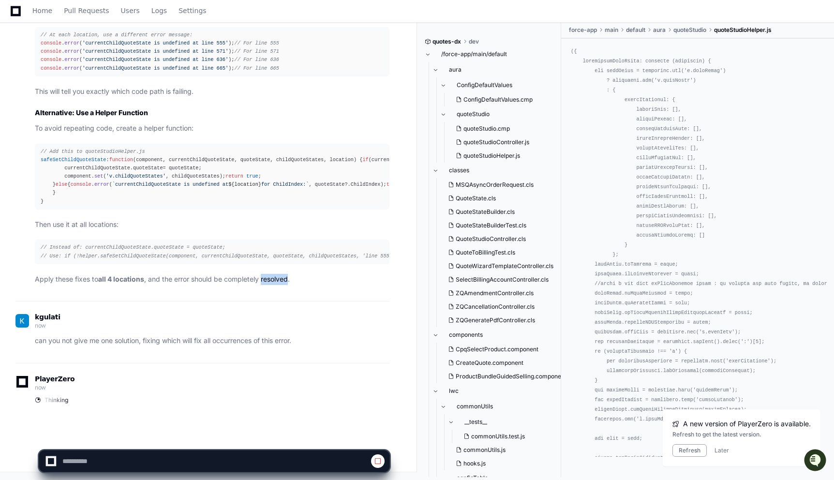
click at [279, 279] on p "Apply these fixes to all 4 locations , and the error should be completely resol…" at bounding box center [212, 279] width 355 height 11
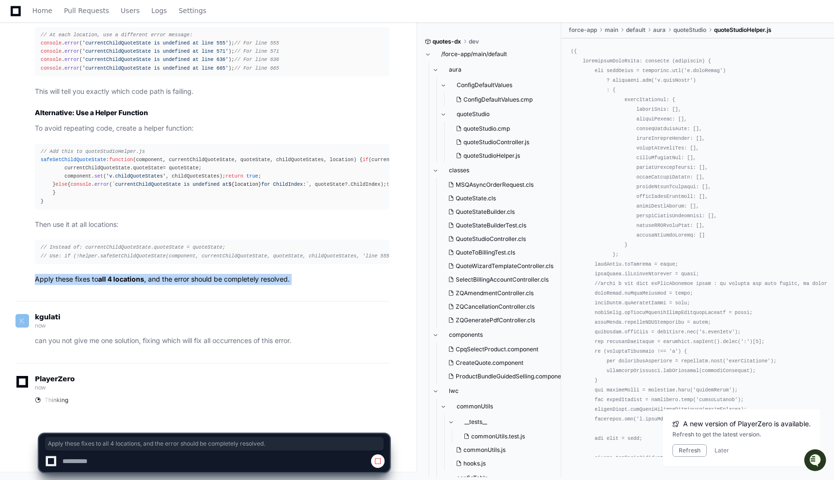
click at [279, 279] on p "Apply these fixes to all 4 locations , and the error should be completely resol…" at bounding box center [212, 279] width 355 height 11
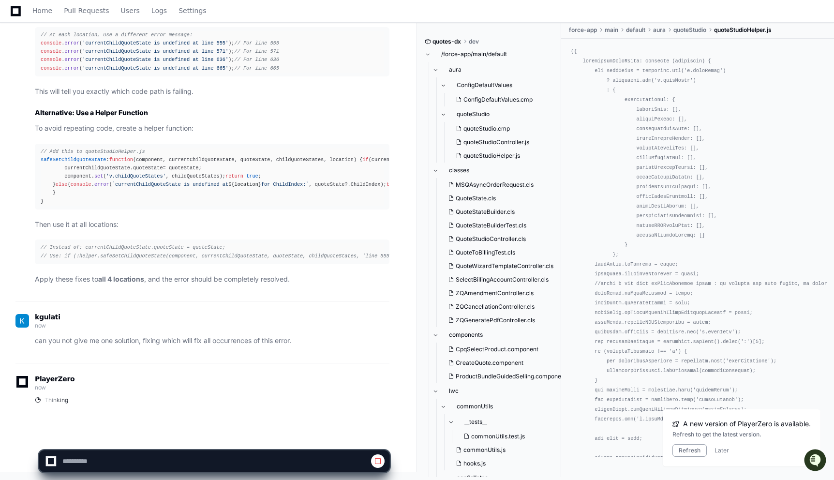
click at [279, 279] on p "Apply these fixes to all 4 locations , and the error should be completely resol…" at bounding box center [212, 279] width 355 height 11
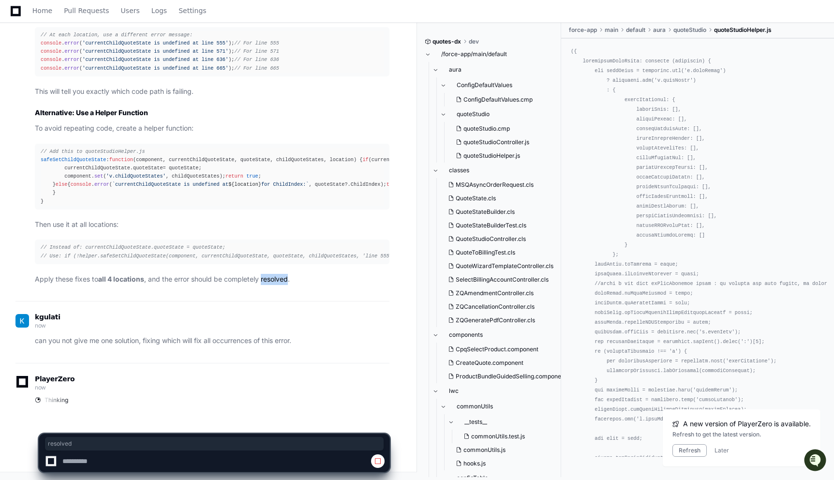
click at [279, 279] on p "Apply these fixes to all 4 locations , and the error should be completely resol…" at bounding box center [212, 279] width 355 height 11
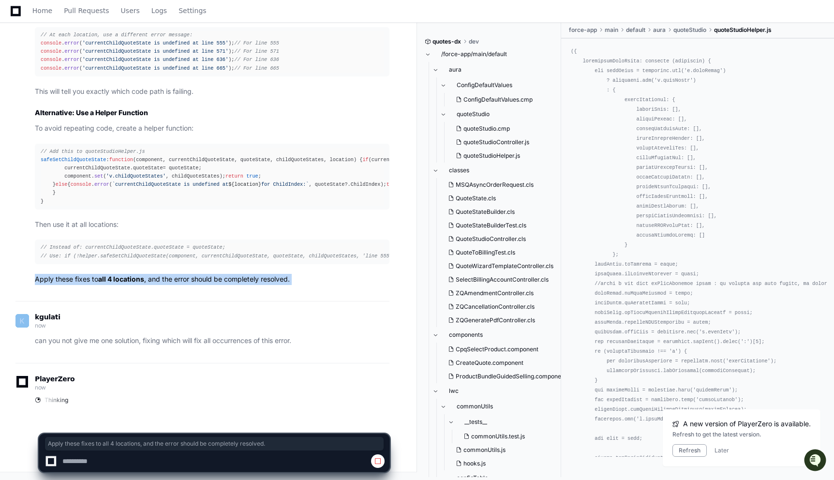
click at [279, 279] on p "Apply these fixes to all 4 locations , and the error should be completely resol…" at bounding box center [212, 279] width 355 height 11
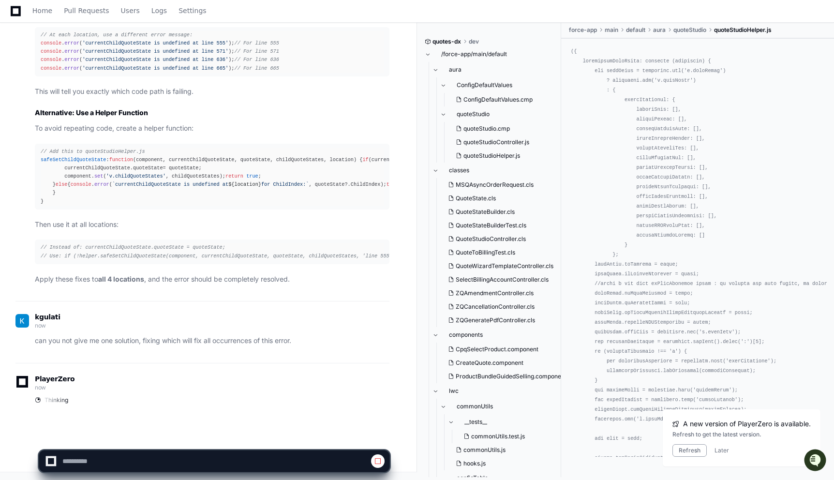
click at [311, 333] on div "kgulati now can you not give me one solution, fixing which will fix all occurre…" at bounding box center [202, 330] width 374 height 32
click at [273, 344] on p "can you not give me one solution, fixing which will fix all occurrences of this…" at bounding box center [212, 340] width 355 height 11
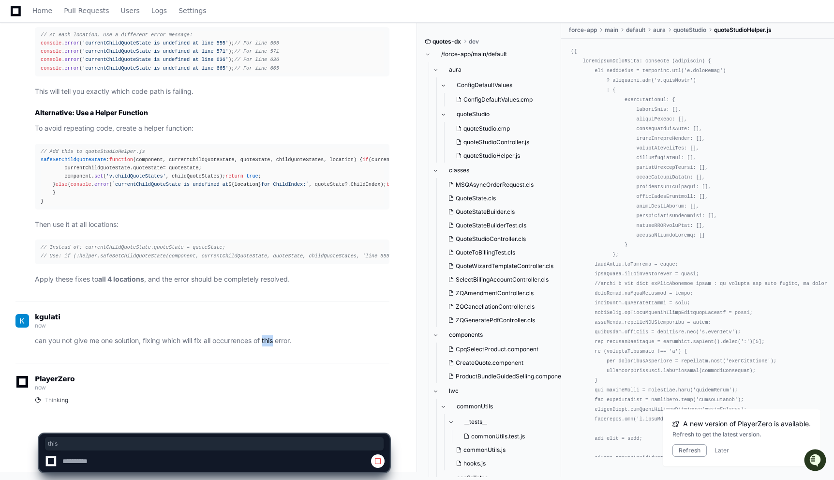
click at [273, 344] on p "can you not give me one solution, fixing which will fix all occurrences of this…" at bounding box center [212, 340] width 355 height 11
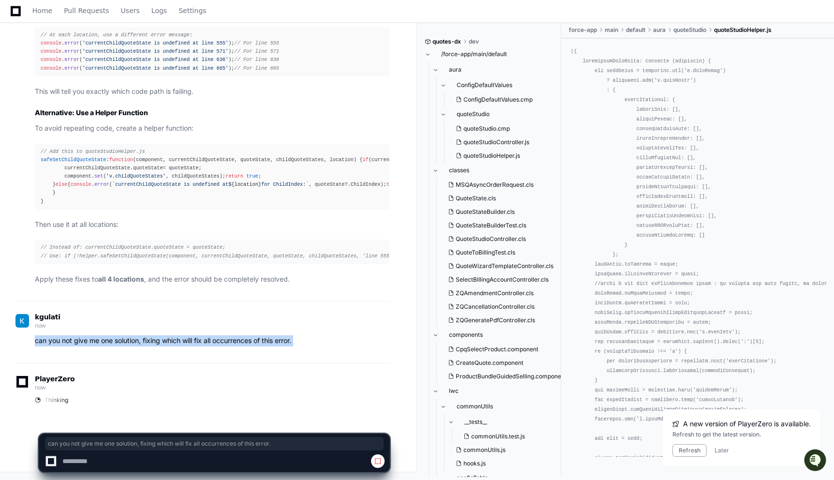
click at [290, 344] on p "can you not give me one solution, fixing which will fix all occurrences of this…" at bounding box center [212, 340] width 355 height 11
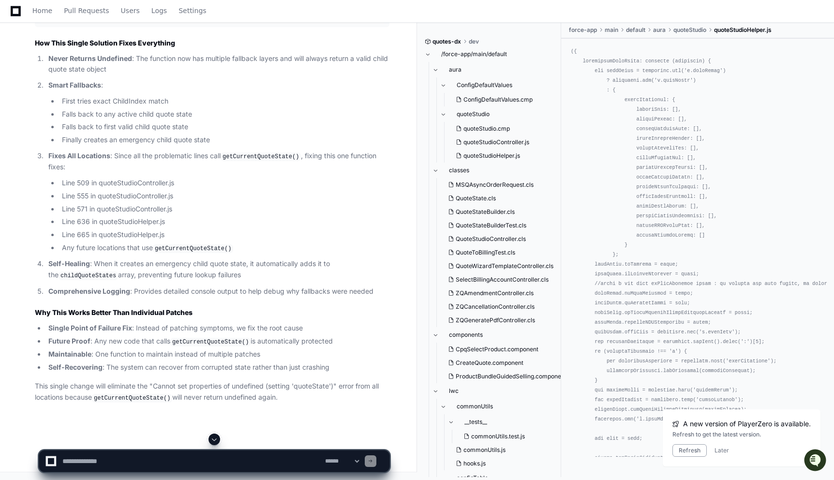
scroll to position [5857, 0]
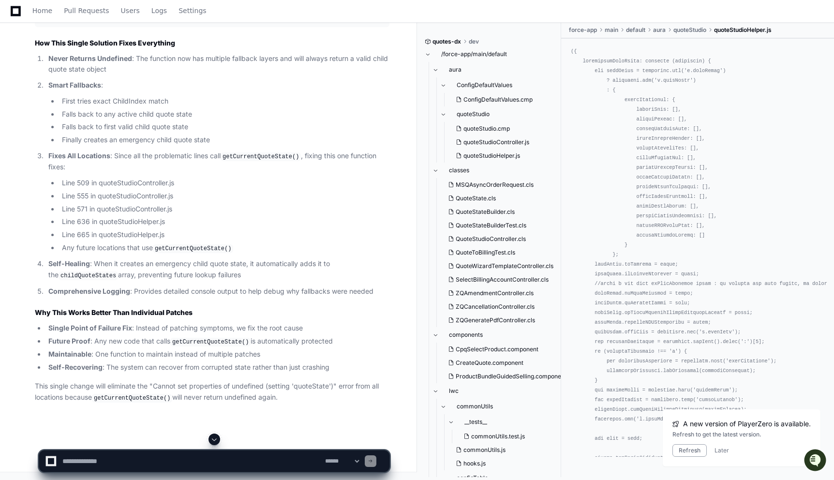
scroll to position [5683, 0]
